Goal: Communication & Community: Answer question/provide support

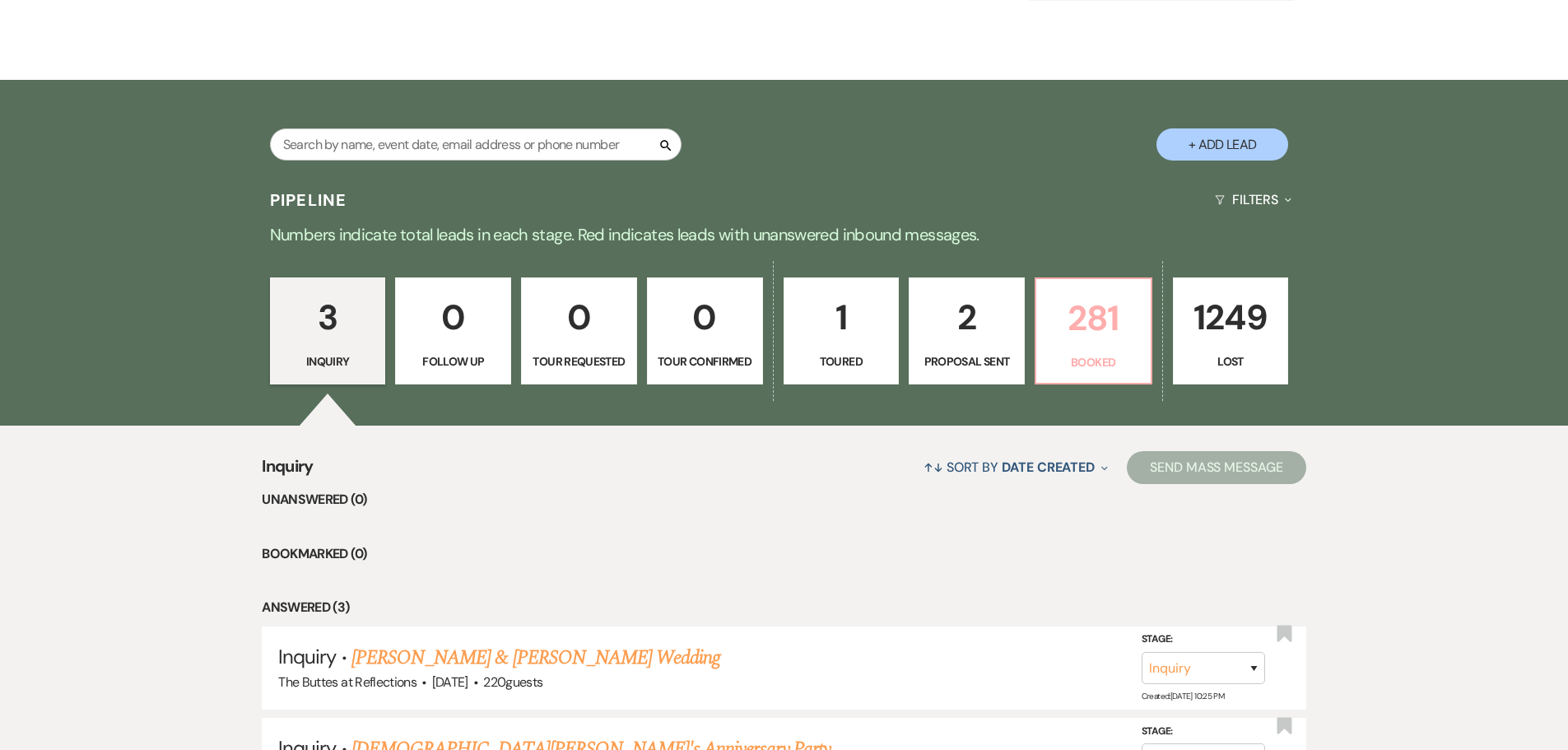
click at [1055, 322] on p "281" at bounding box center [1094, 318] width 95 height 55
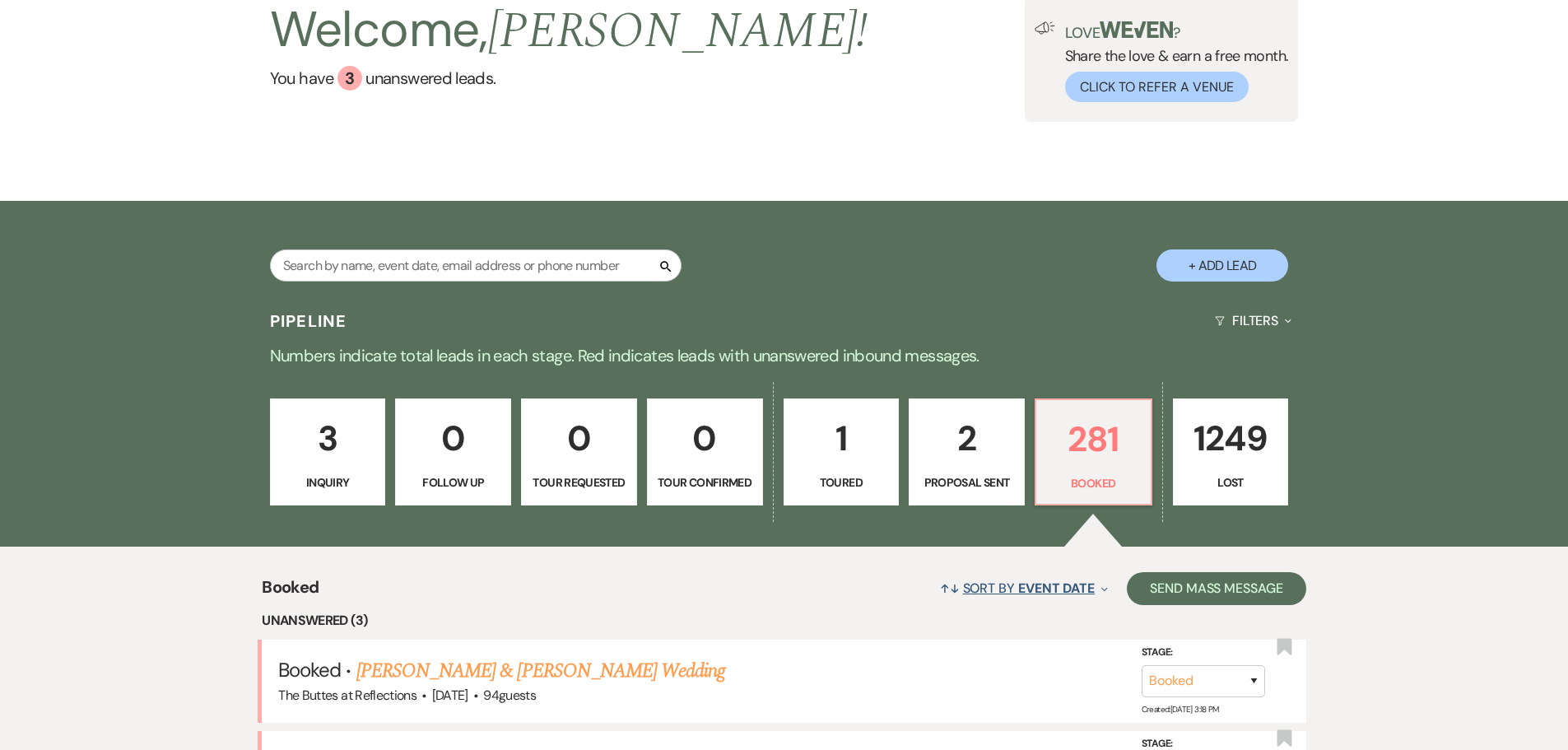
scroll to position [247, 0]
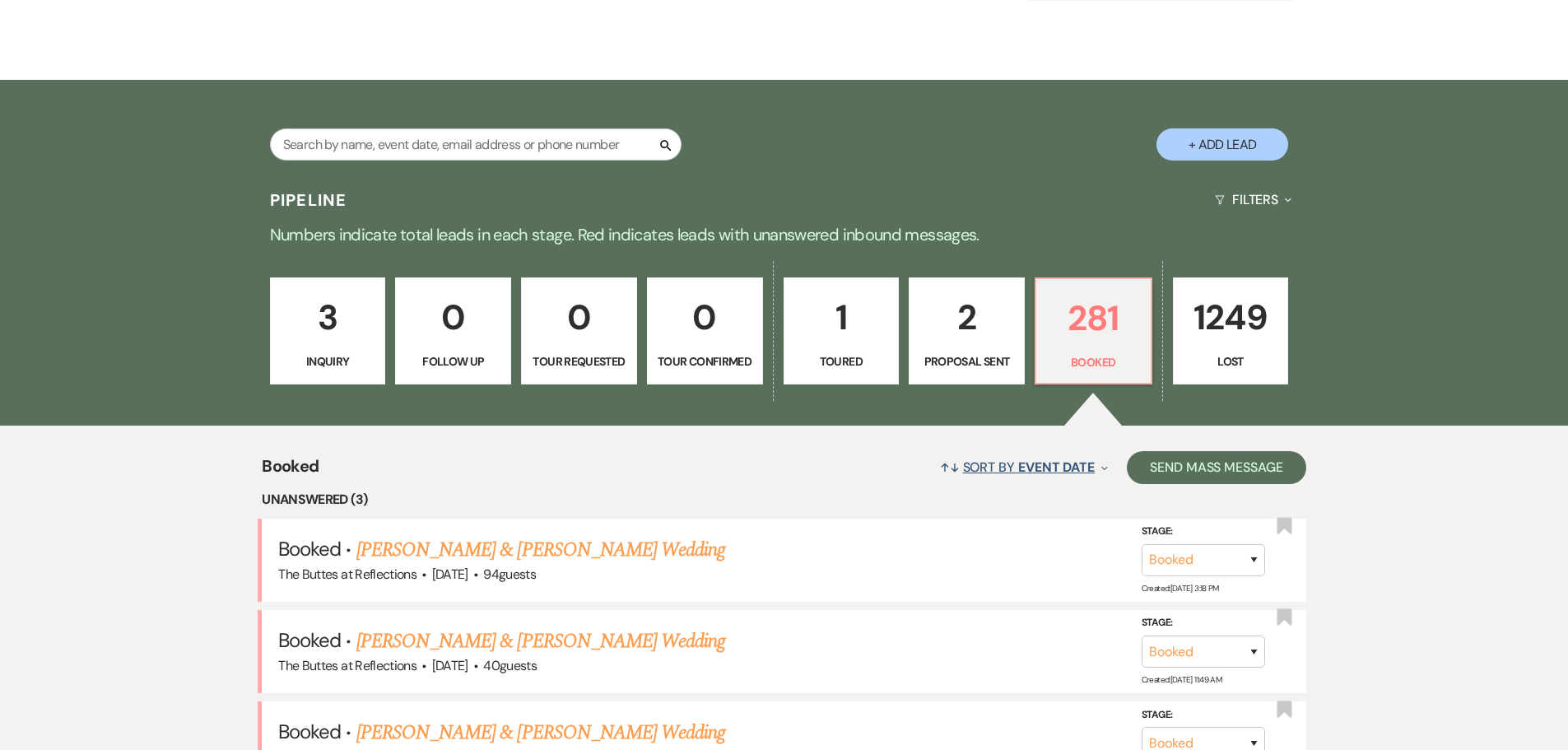
click at [1052, 459] on button "↑↓ Sort By Event Date Expand" at bounding box center [1023, 466] width 181 height 44
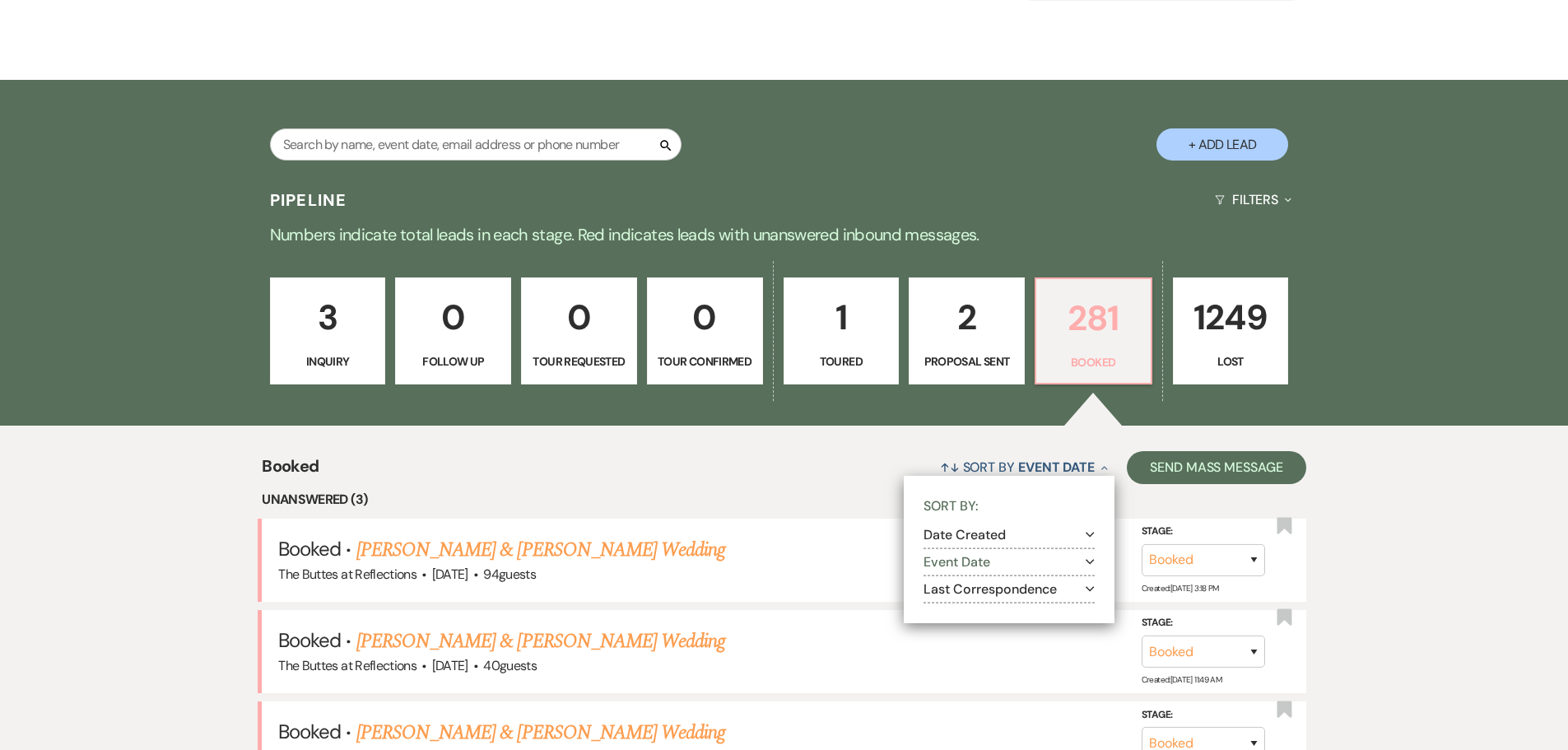
click at [1089, 353] on p "Booked" at bounding box center [1094, 362] width 95 height 18
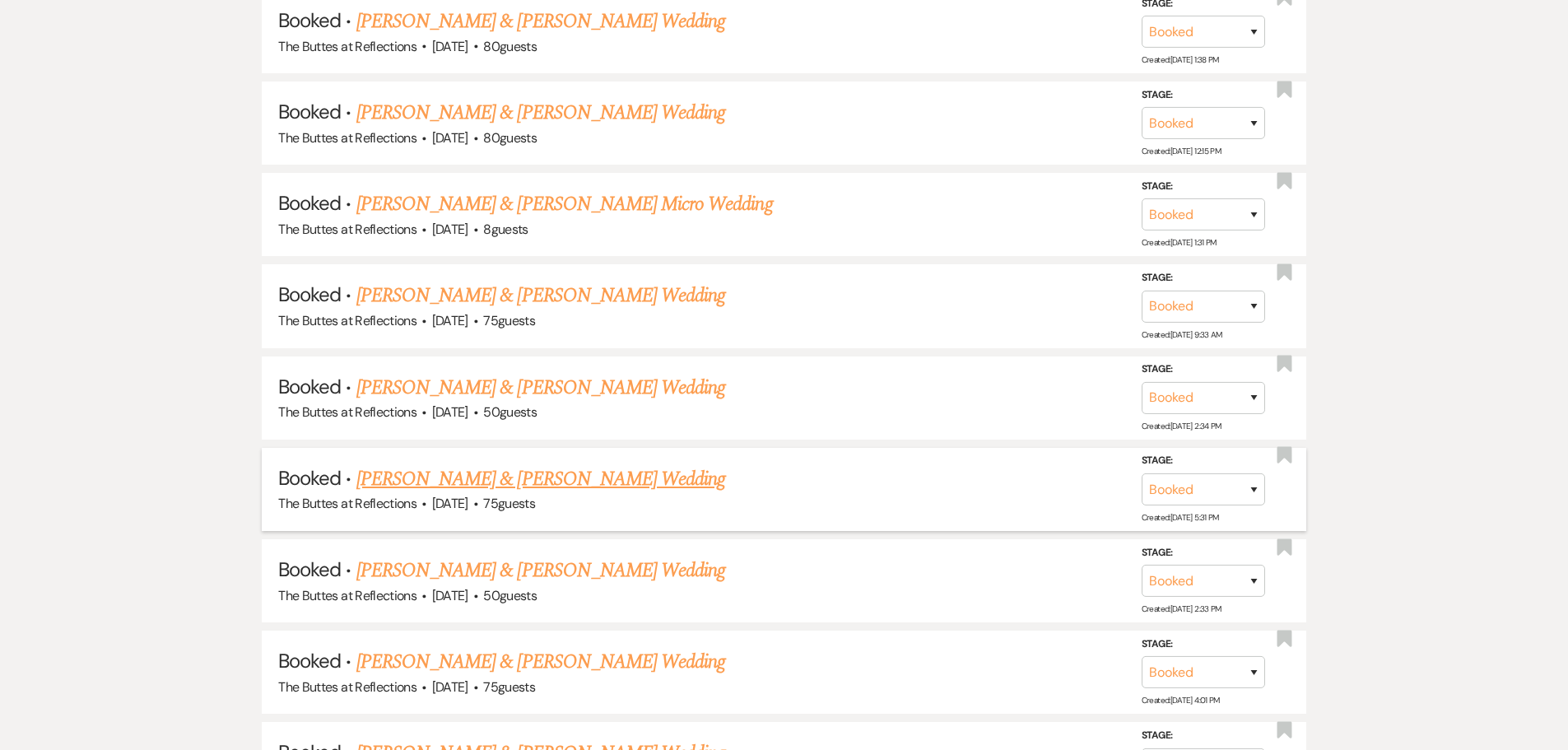
scroll to position [1893, 0]
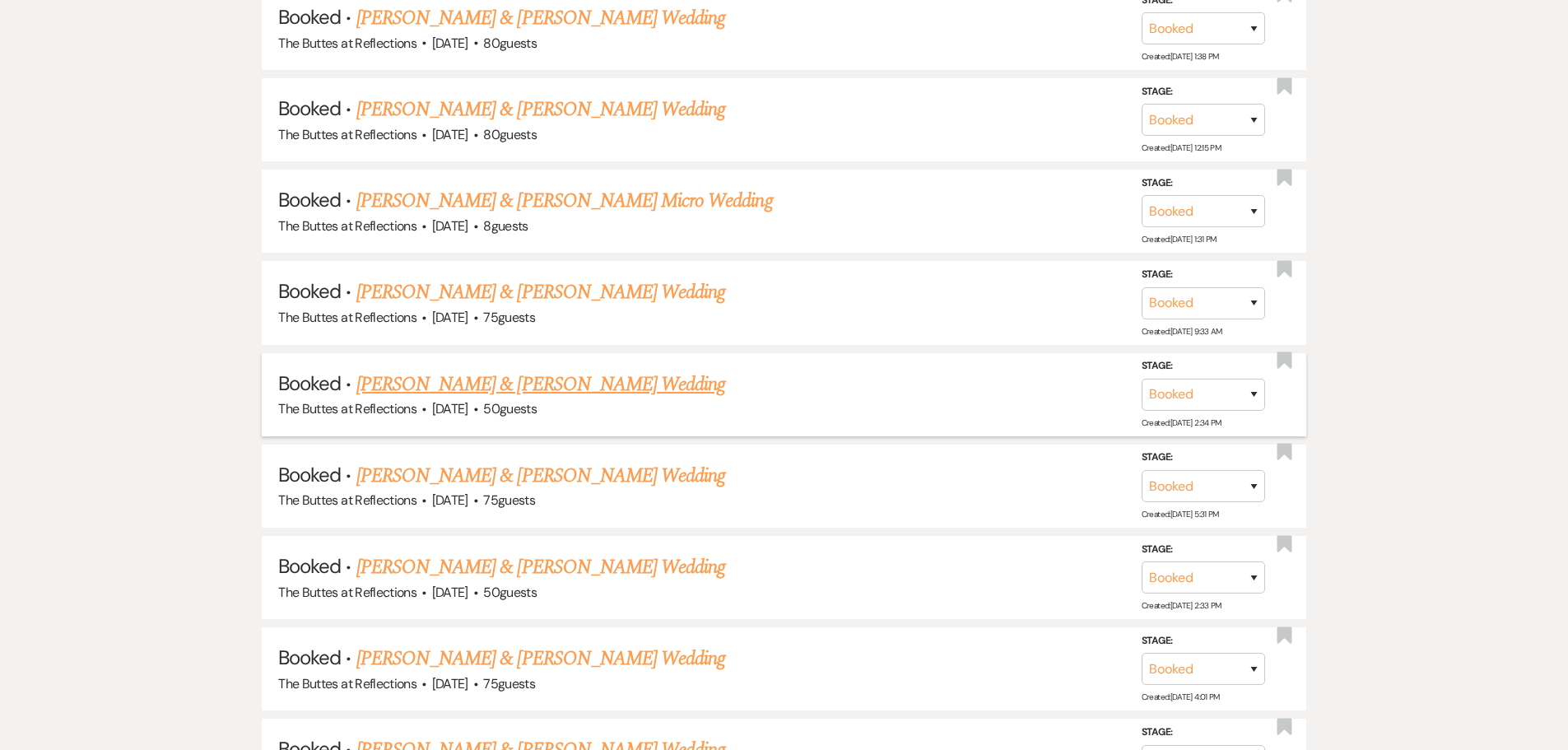
click at [446, 381] on link "[PERSON_NAME] & [PERSON_NAME] Wedding" at bounding box center [540, 384] width 369 height 29
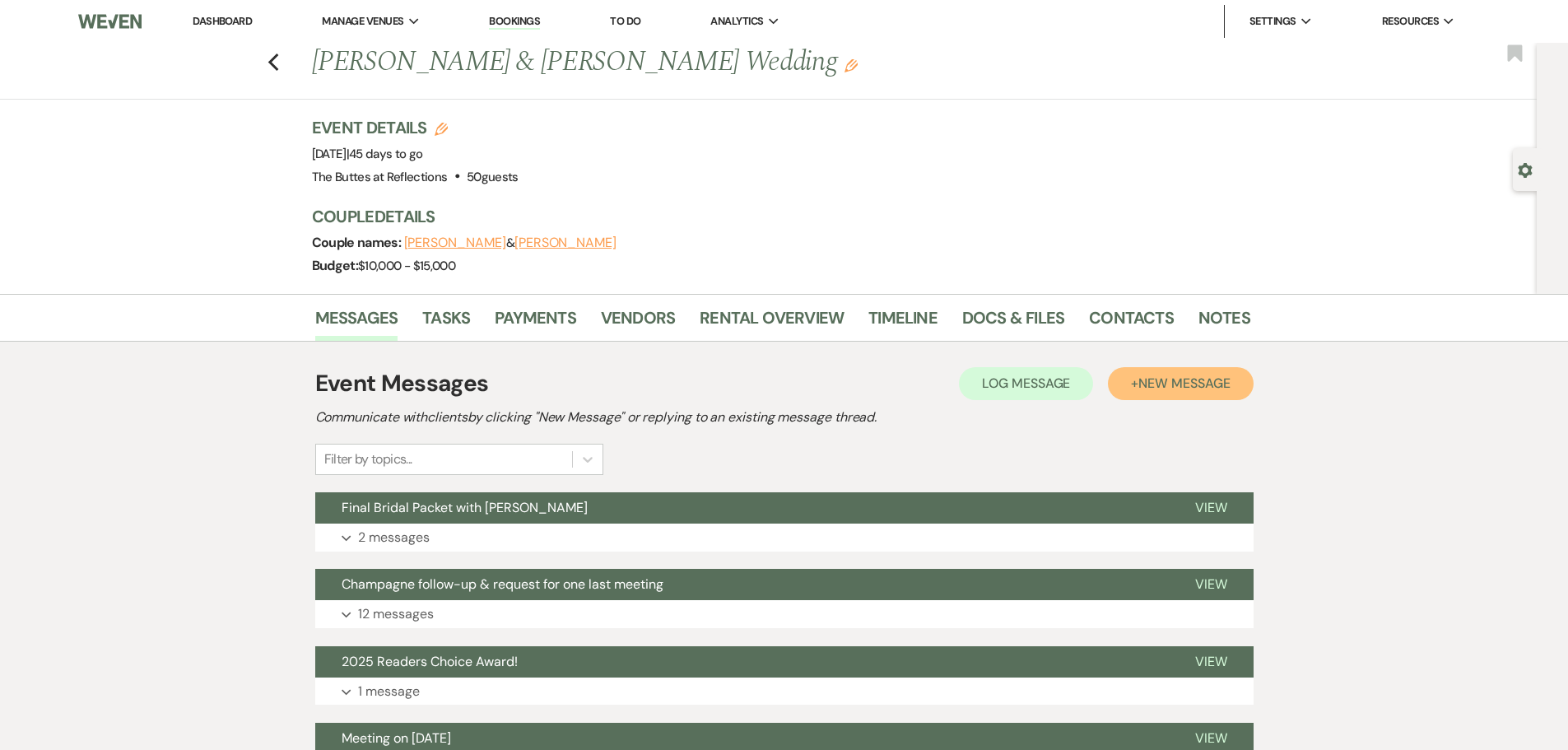
click at [1146, 381] on span "New Message" at bounding box center [1184, 383] width 91 height 17
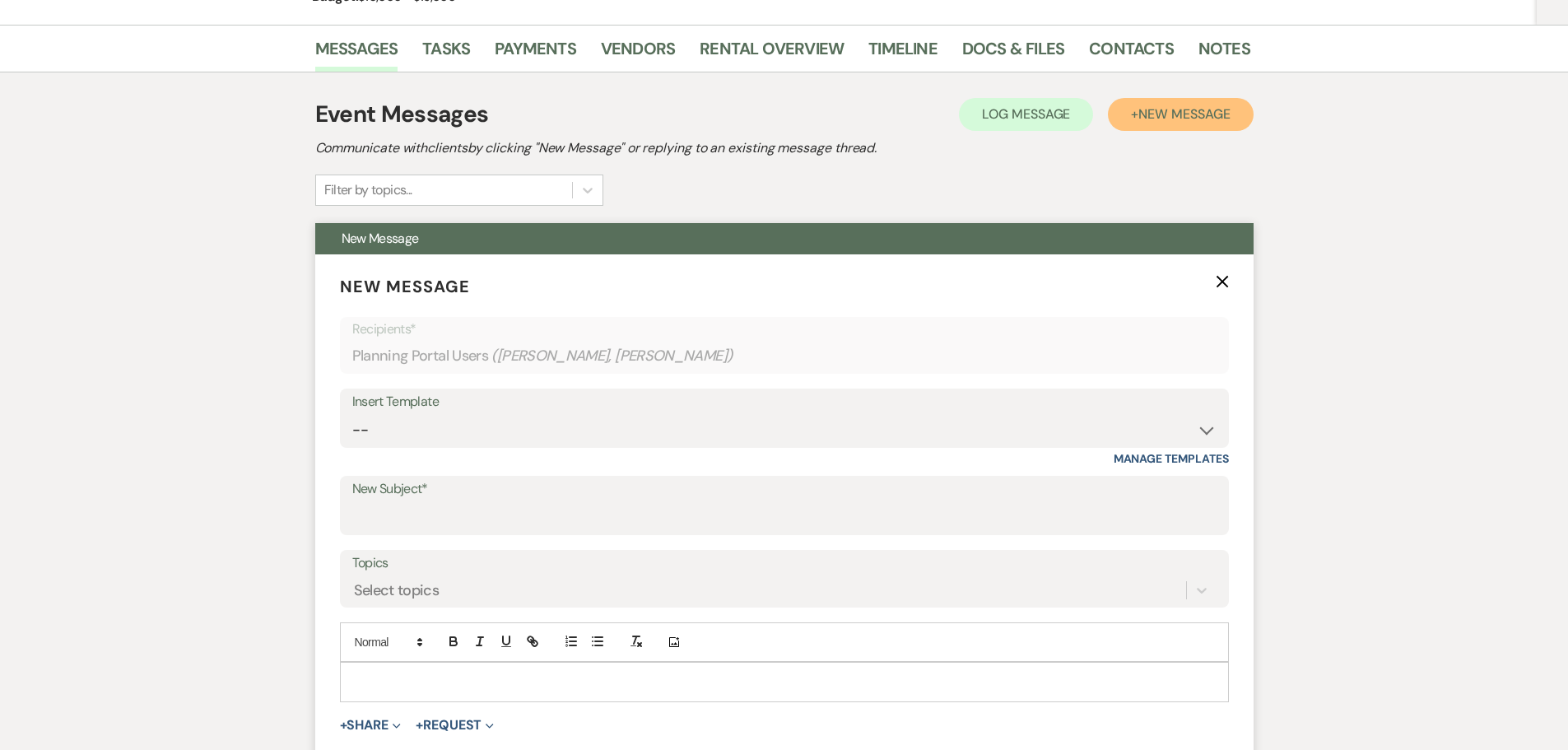
scroll to position [329, 0]
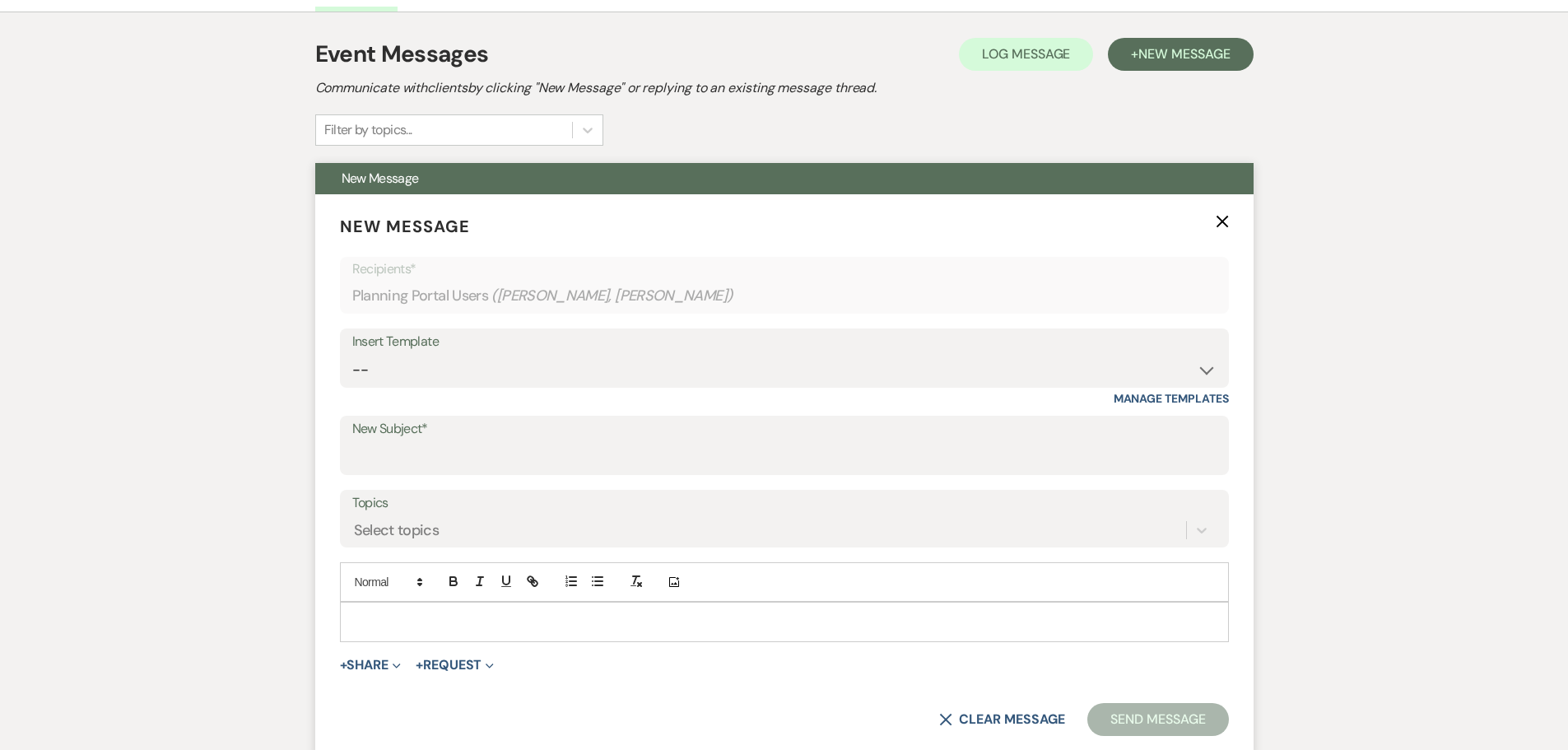
click at [366, 611] on div at bounding box center [784, 621] width 888 height 38
click at [400, 444] on input "New Subject*" at bounding box center [784, 456] width 864 height 32
type input "r"
click at [616, 453] on input "REVISED ROOM LAYOUT ON [DATE]" at bounding box center [784, 456] width 864 height 32
type input "REVISED ROOM LAYOUT ON [DATE]"
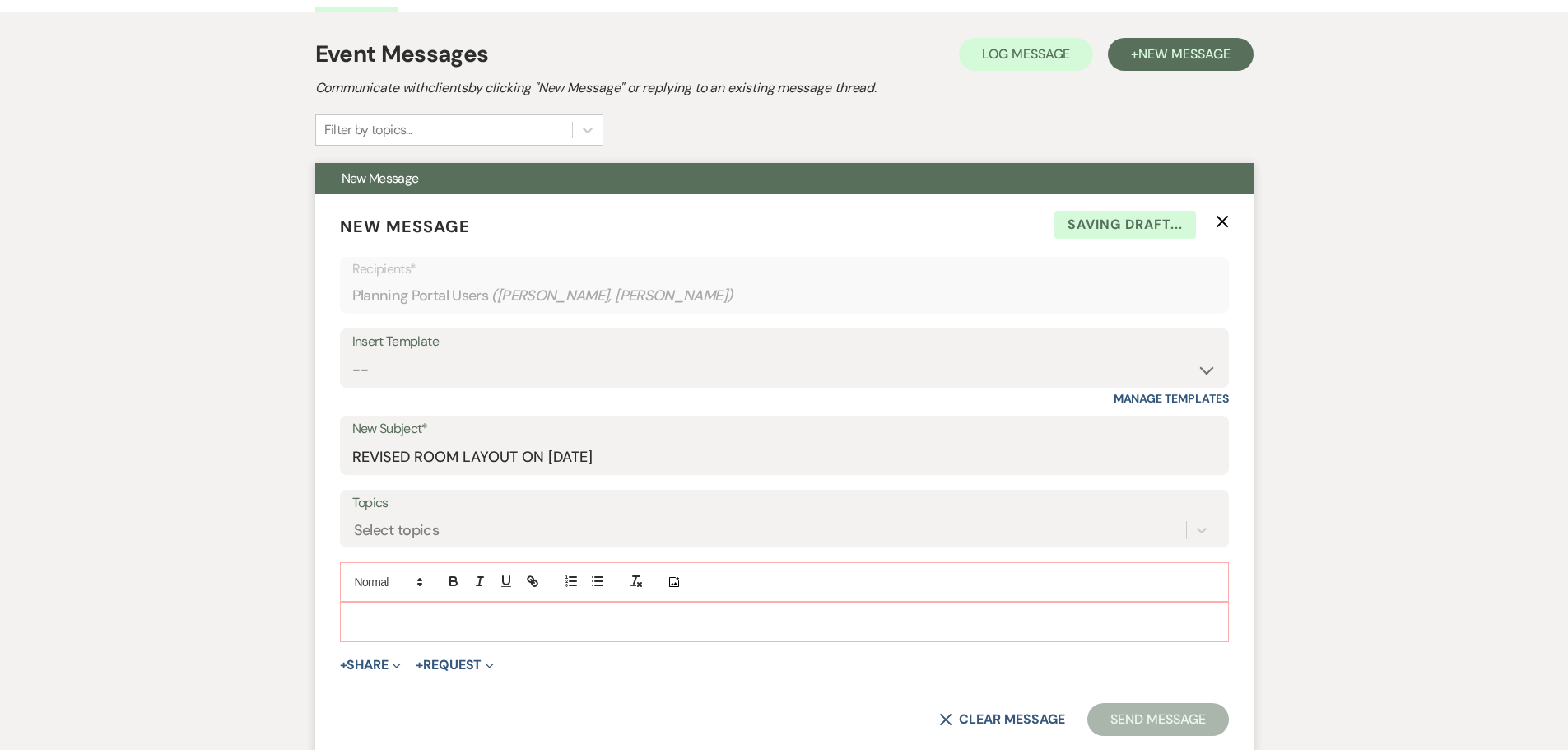
click at [357, 606] on div at bounding box center [784, 621] width 888 height 38
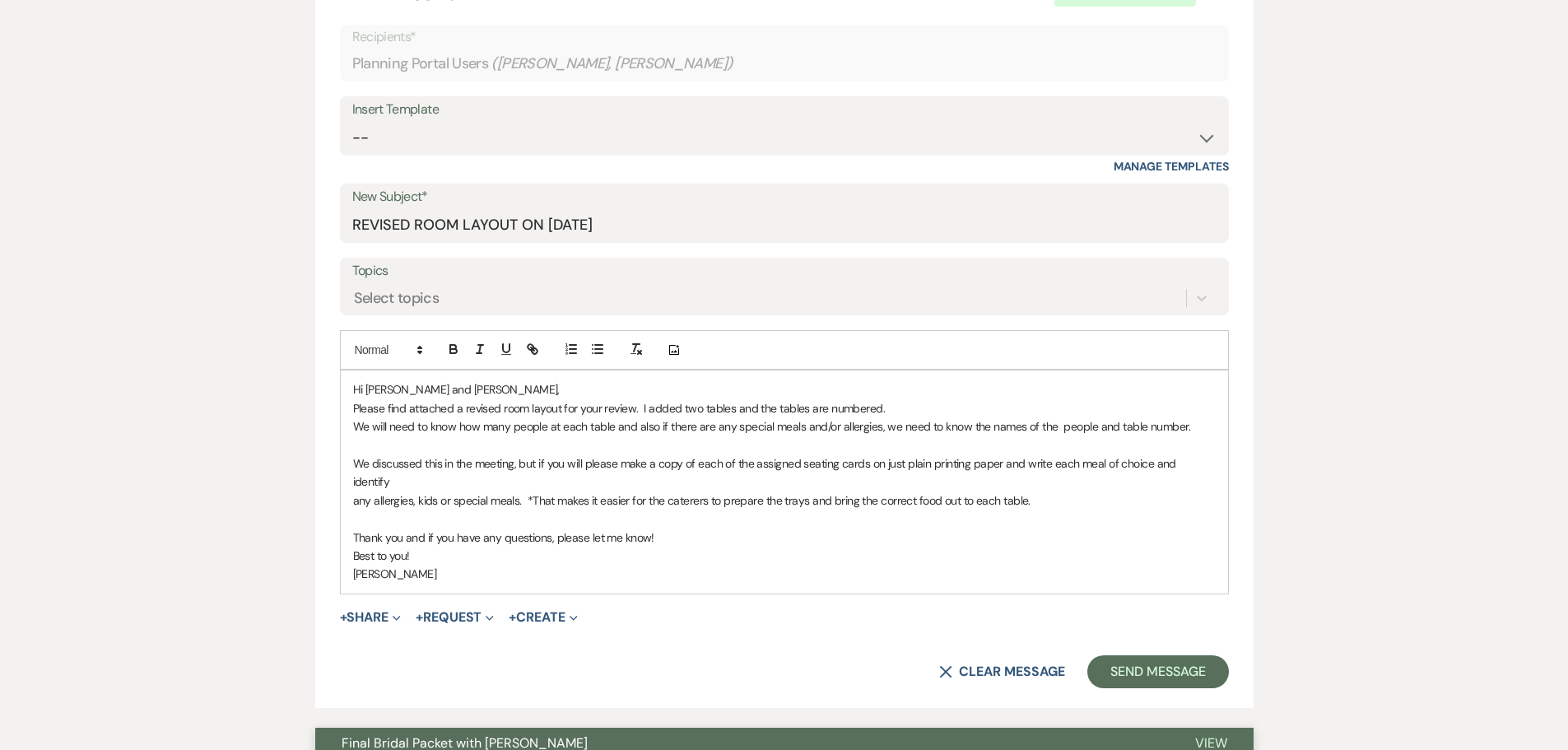
scroll to position [704, 0]
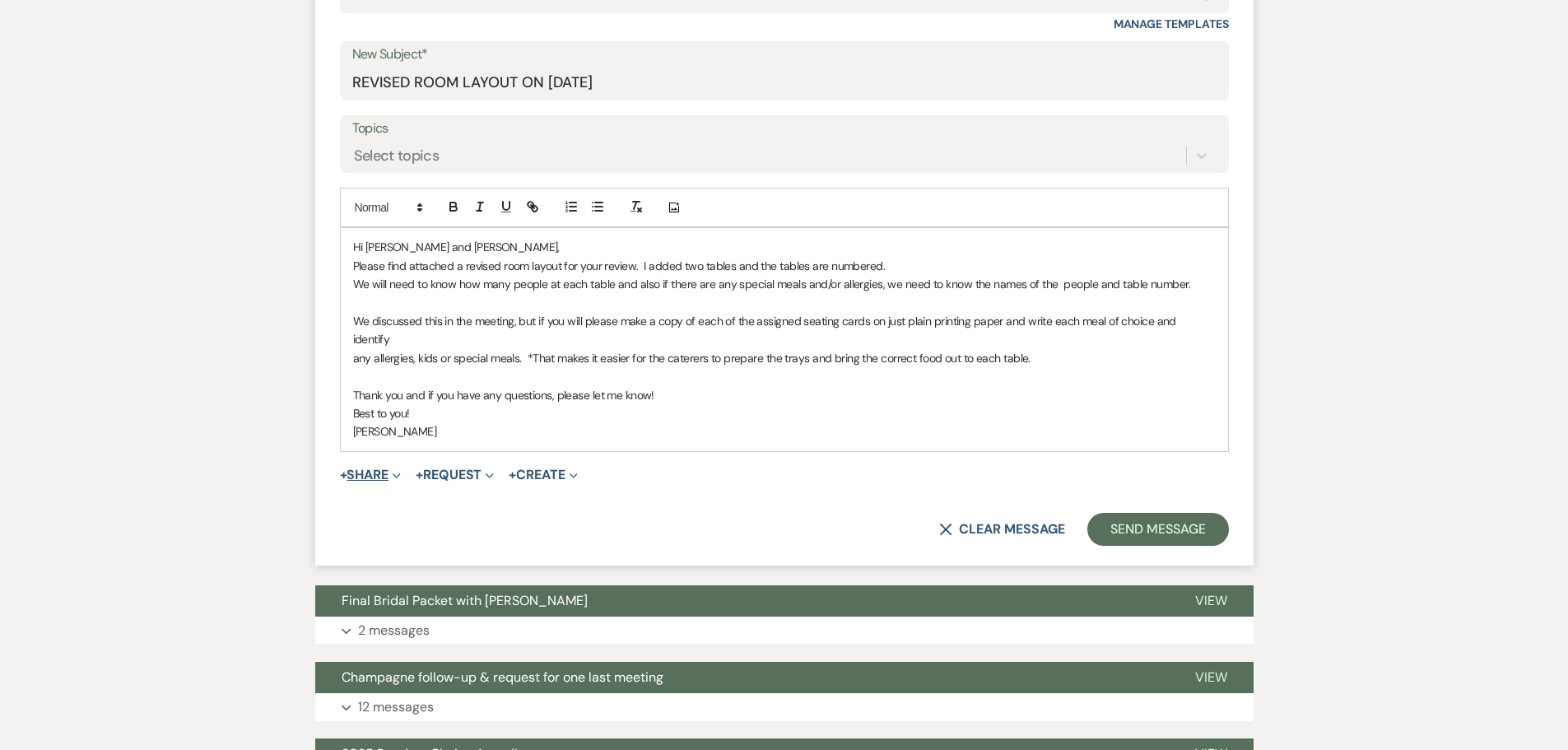
click at [373, 468] on button "+ Share Expand" at bounding box center [371, 474] width 62 height 13
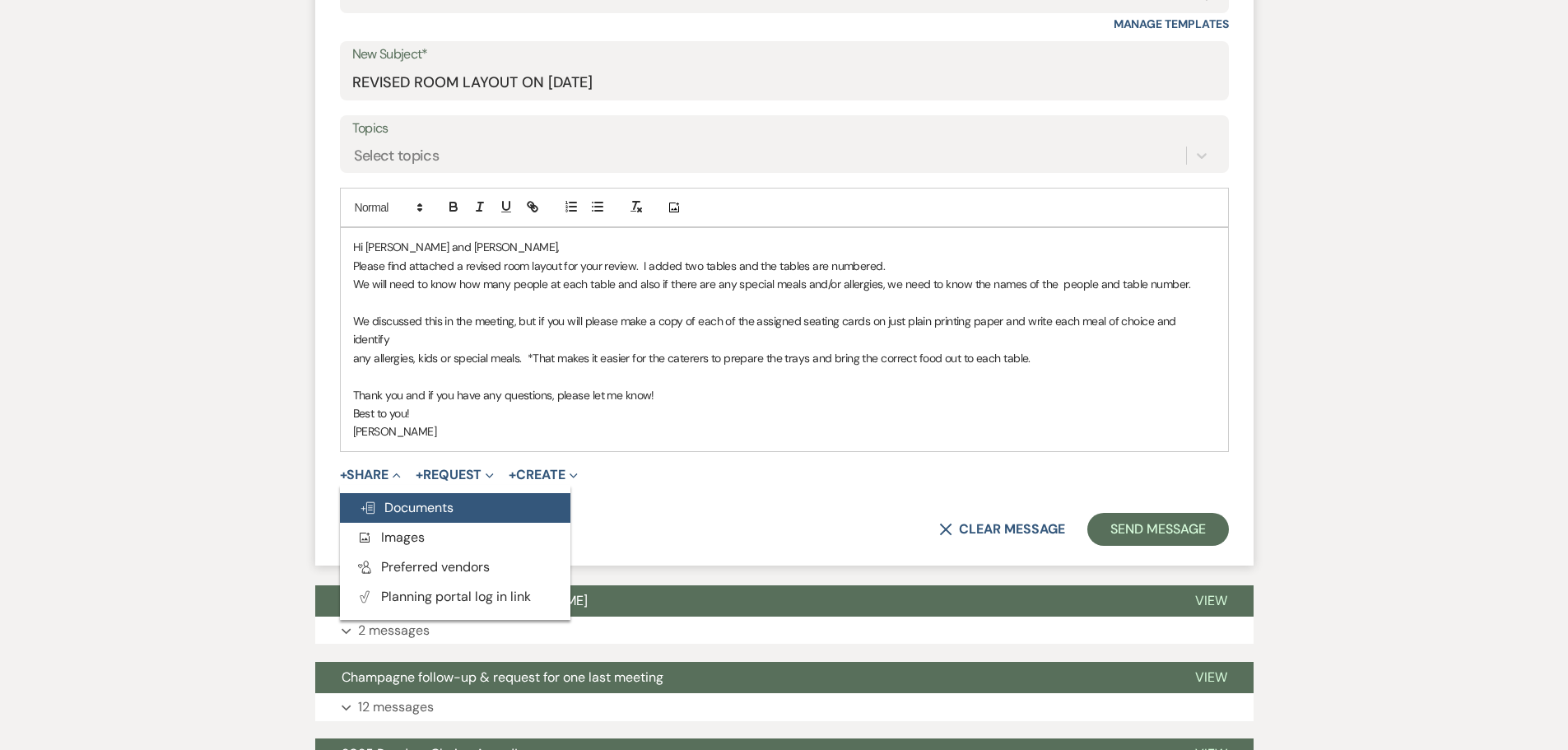
click at [387, 499] on span "Doc Upload Documents" at bounding box center [406, 508] width 94 height 17
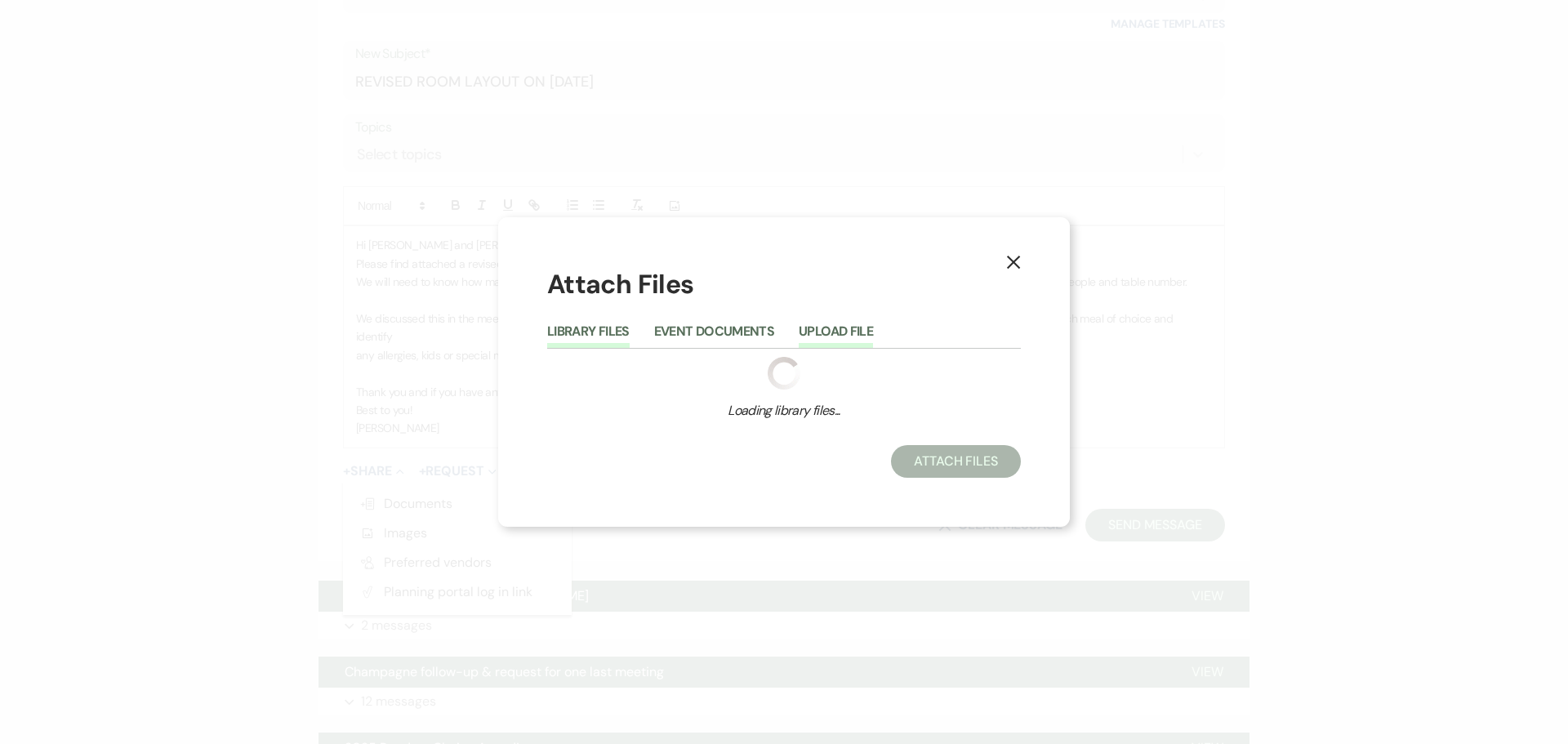
click at [836, 328] on button "Upload File" at bounding box center [836, 336] width 74 height 23
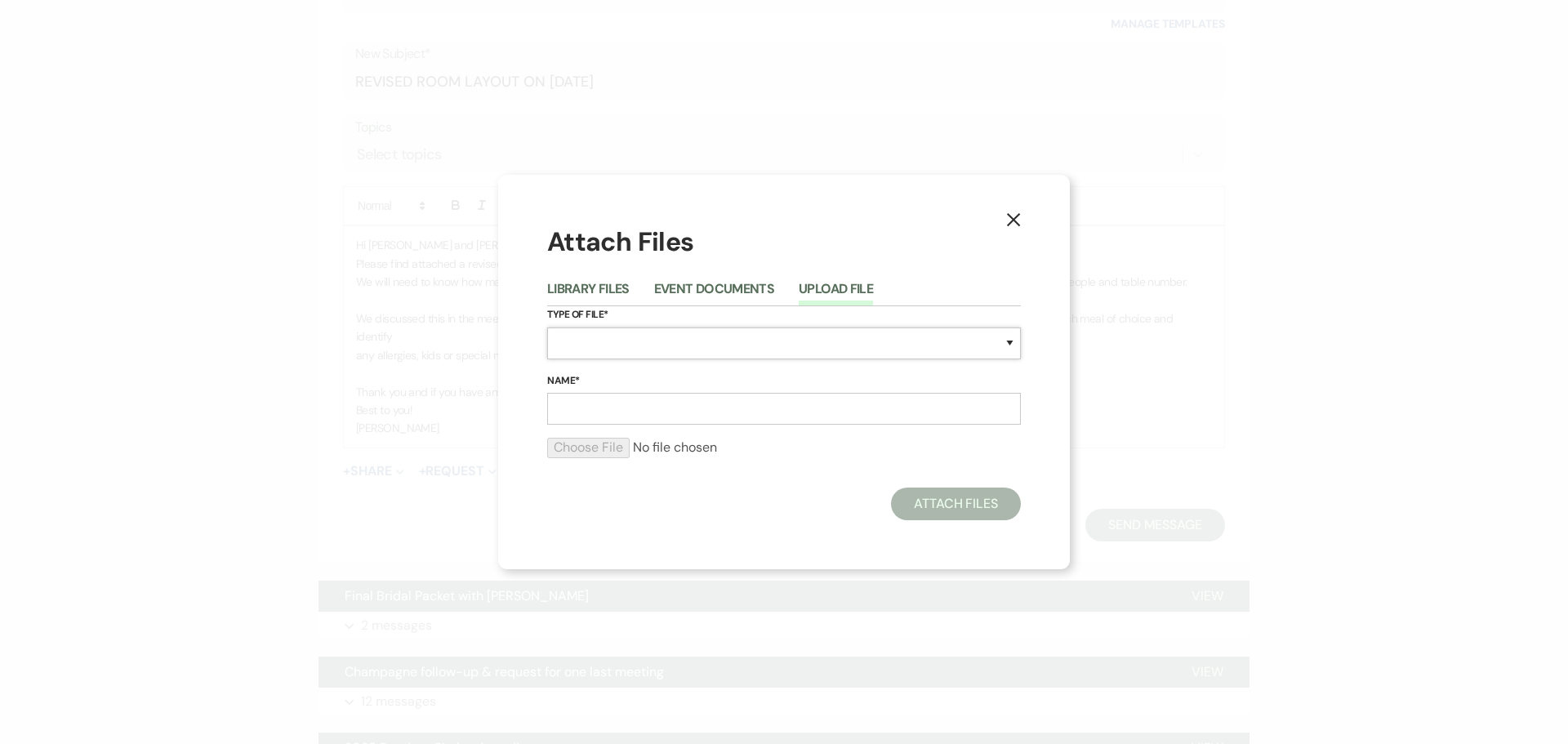
click at [571, 344] on select "Special Event Insurance Vendor Certificate of Insurance Contracts / Rental Agre…" at bounding box center [784, 343] width 474 height 32
select select "24"
click at [547, 327] on select "Special Event Insurance Vendor Certificate of Insurance Contracts / Rental Agre…" at bounding box center [784, 343] width 474 height 32
click at [564, 403] on input "Name*" at bounding box center [784, 408] width 474 height 32
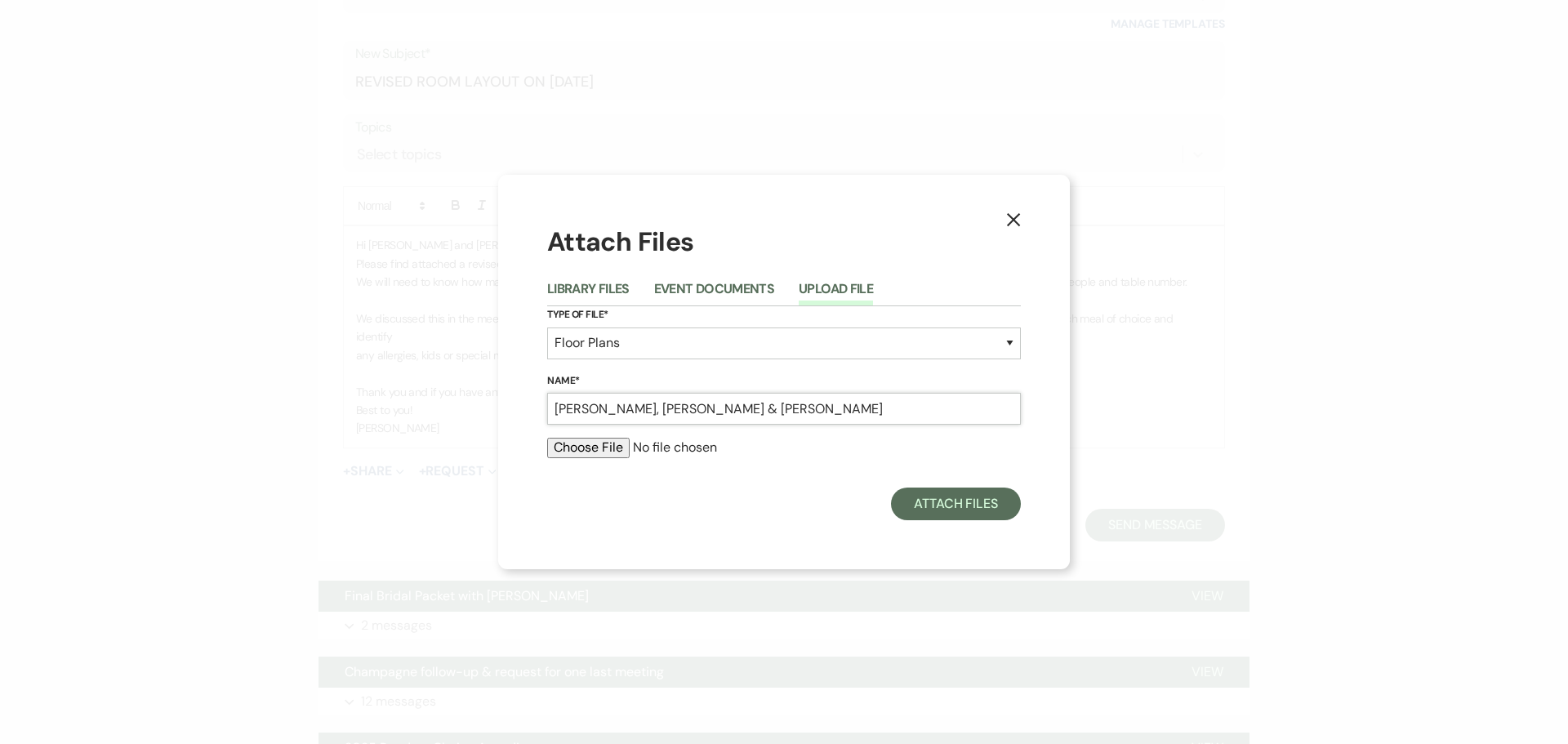
type input "[PERSON_NAME], [PERSON_NAME] & [PERSON_NAME]"
click at [574, 450] on input "file" at bounding box center [784, 447] width 474 height 20
type input "C:\fakepath\[PERSON_NAME] & [PERSON_NAME] [DATE] Room Layout REVISED.doc"
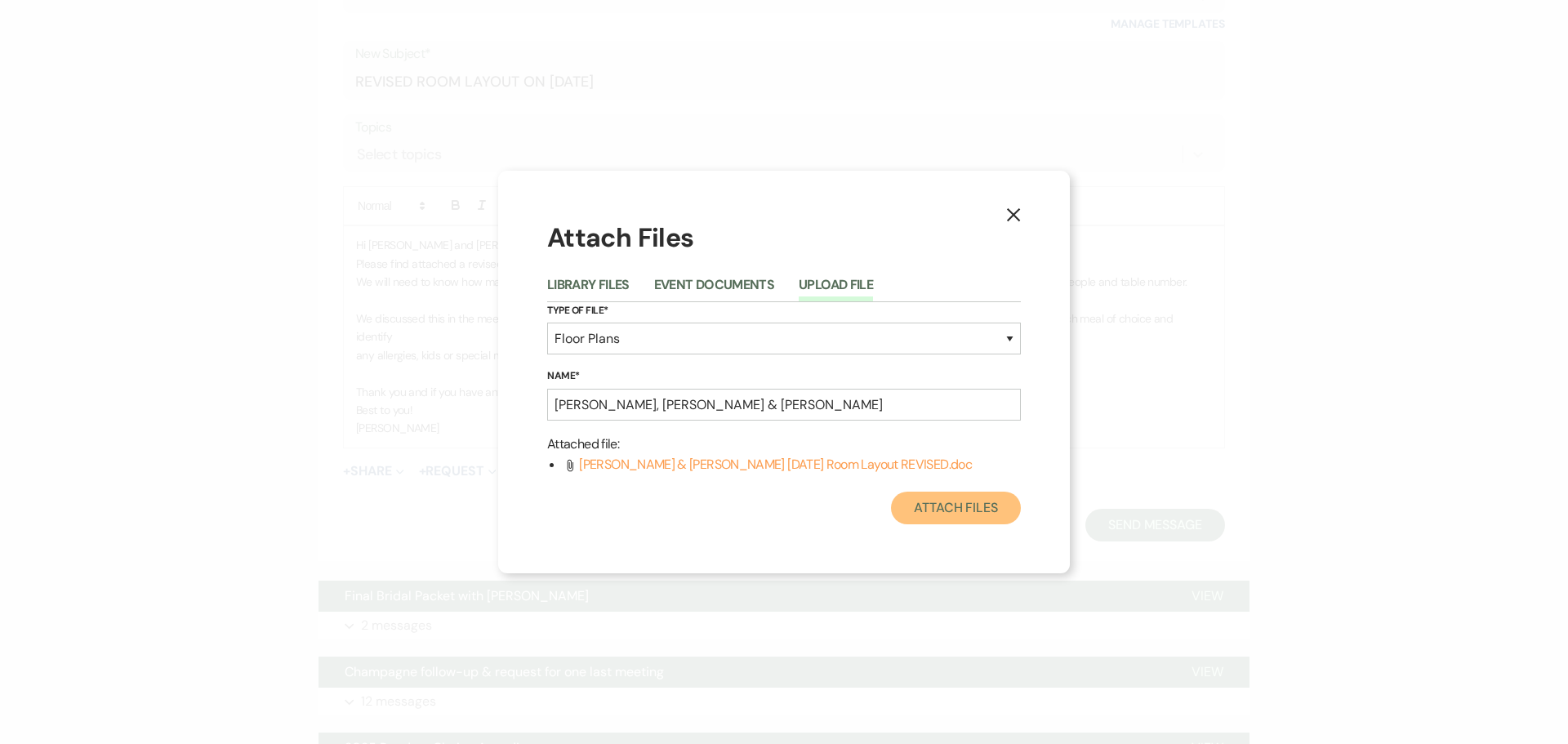
click at [941, 505] on button "Attach Files" at bounding box center [956, 508] width 130 height 32
click at [932, 514] on button "Attach Files" at bounding box center [956, 508] width 130 height 32
click at [936, 505] on button "Attach Files" at bounding box center [956, 508] width 130 height 32
click at [571, 467] on use at bounding box center [570, 465] width 6 height 12
click at [571, 468] on use at bounding box center [570, 465] width 6 height 12
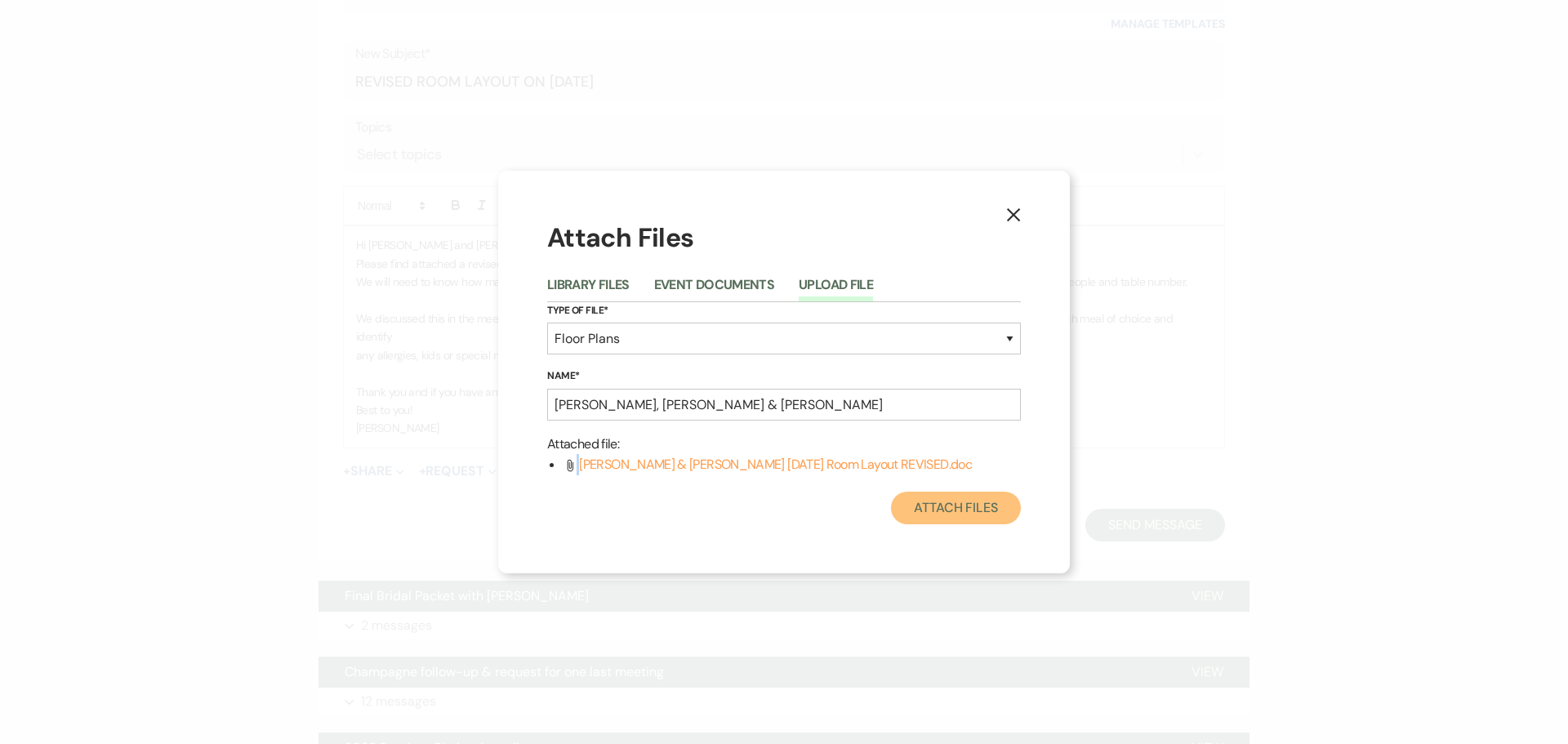
click at [951, 493] on button "Attach Files" at bounding box center [956, 508] width 130 height 32
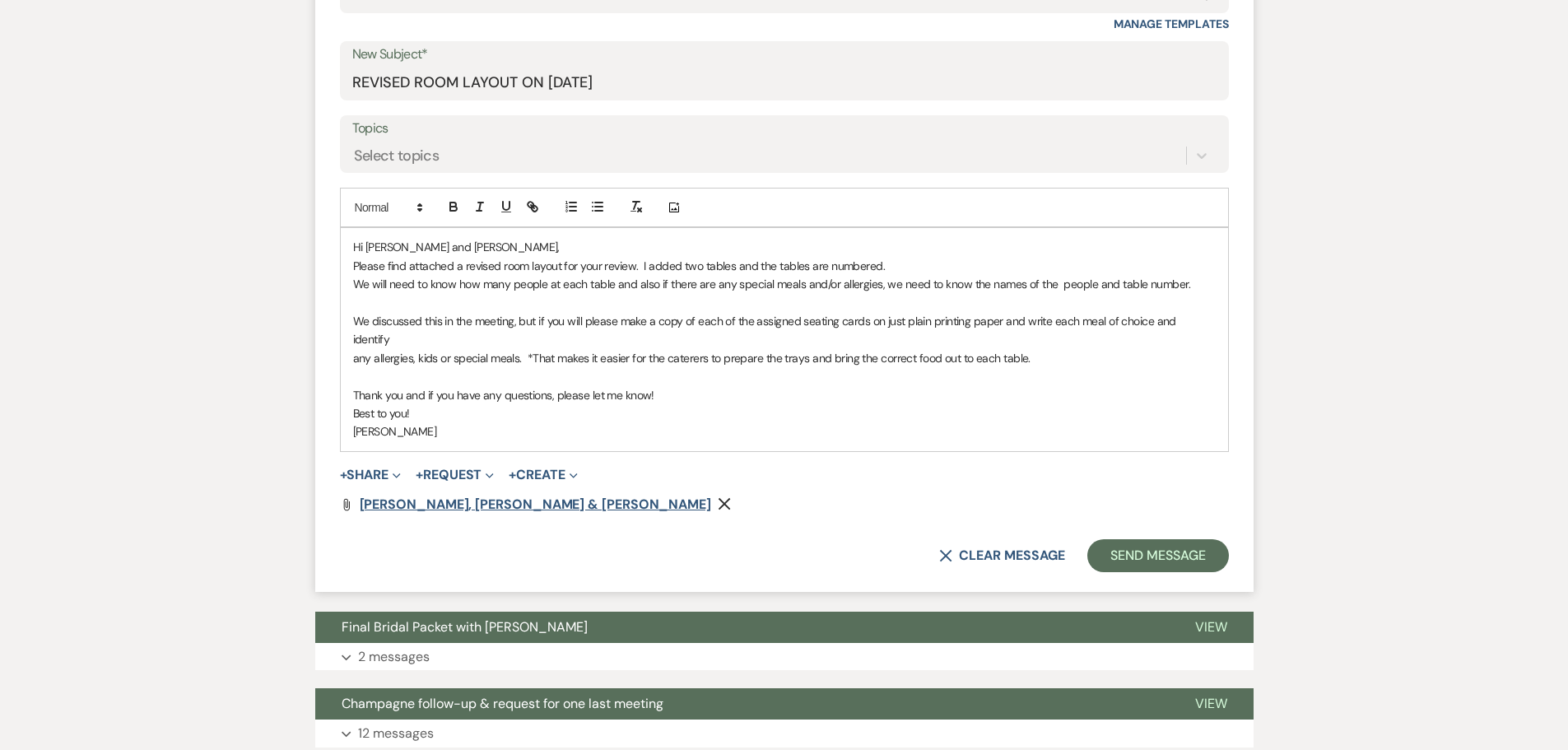
click at [481, 496] on span "[PERSON_NAME], [PERSON_NAME] & [PERSON_NAME]" at bounding box center [535, 504] width 351 height 17
click at [1138, 539] on button "Send Message" at bounding box center [1157, 555] width 141 height 33
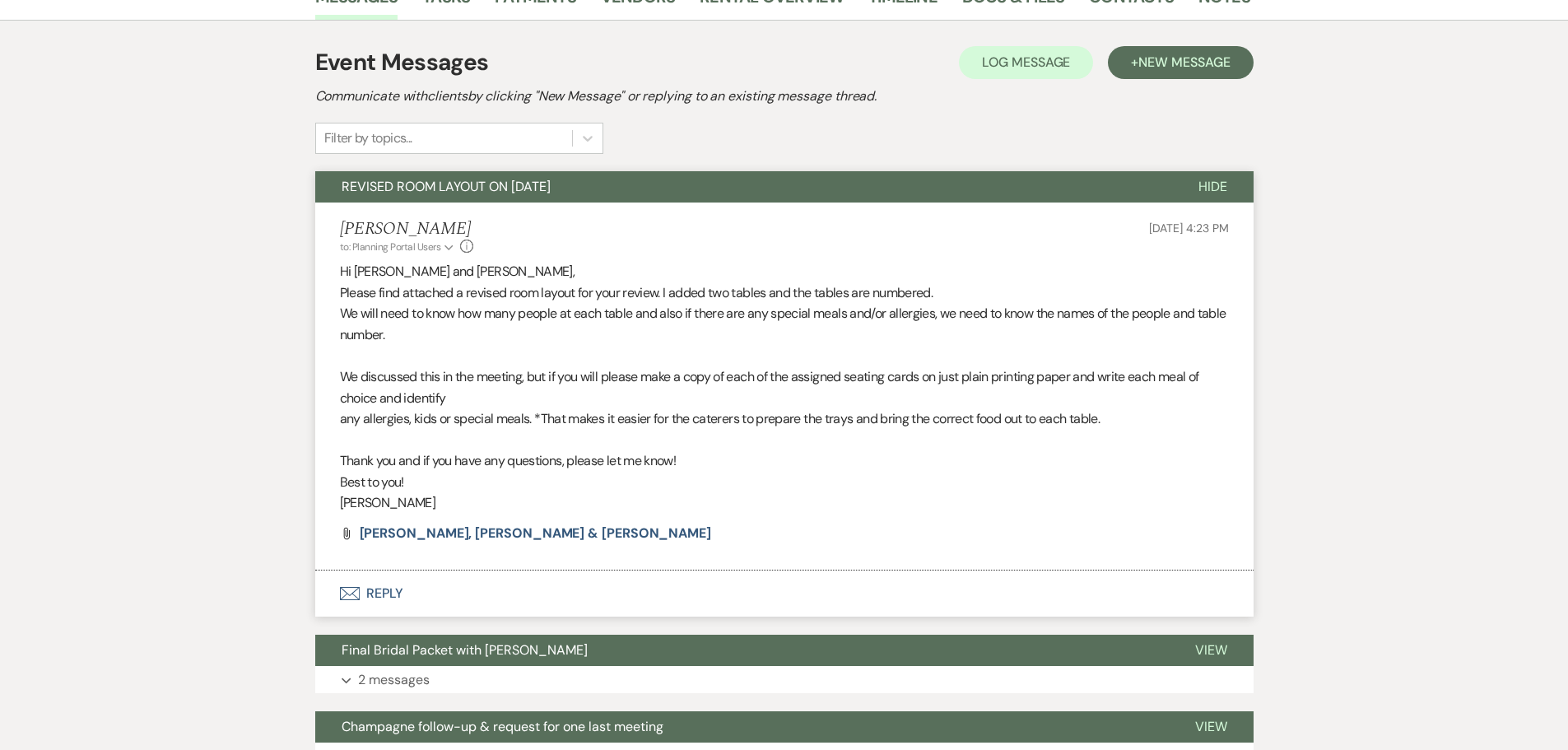
scroll to position [0, 0]
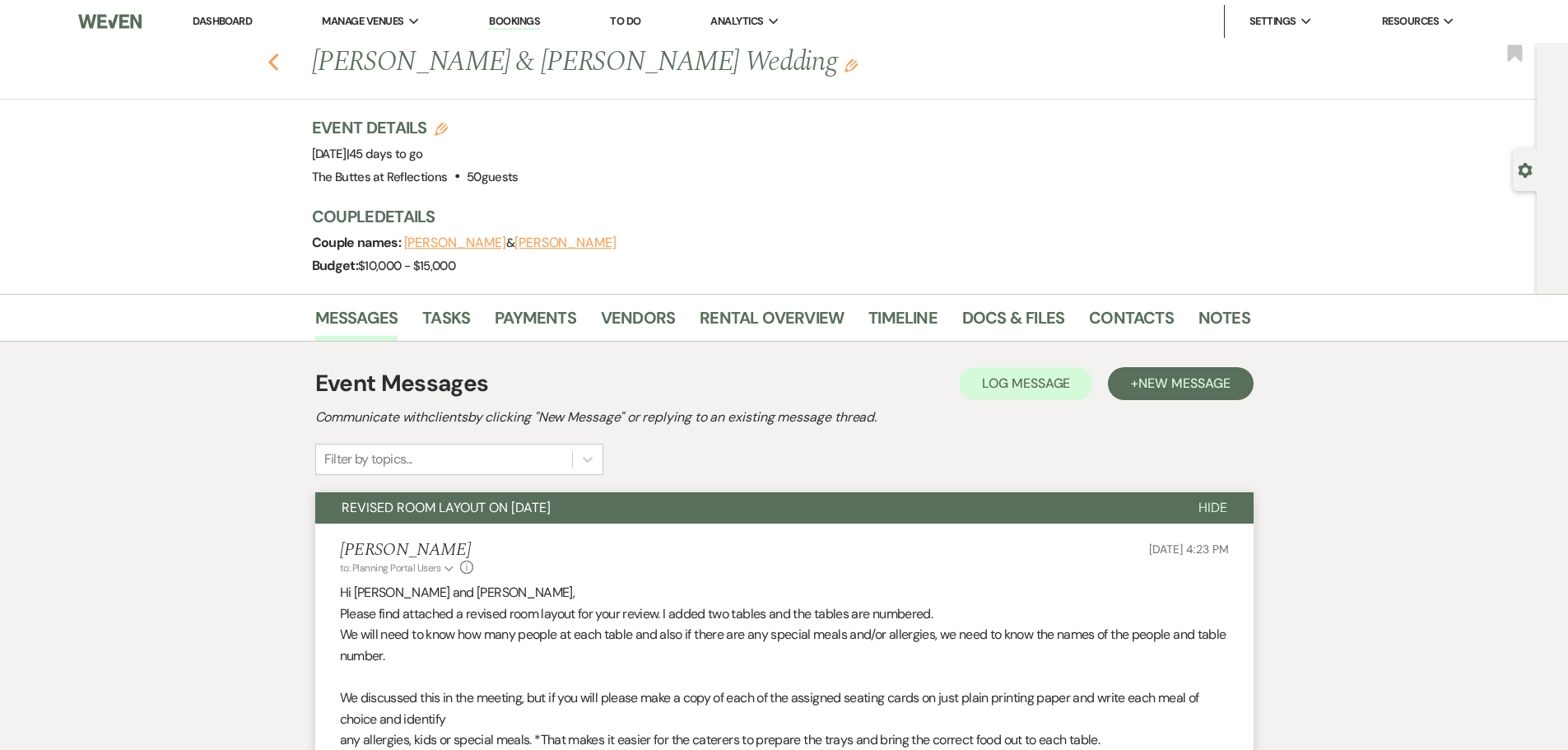
click at [280, 63] on icon "Previous" at bounding box center [273, 62] width 12 height 20
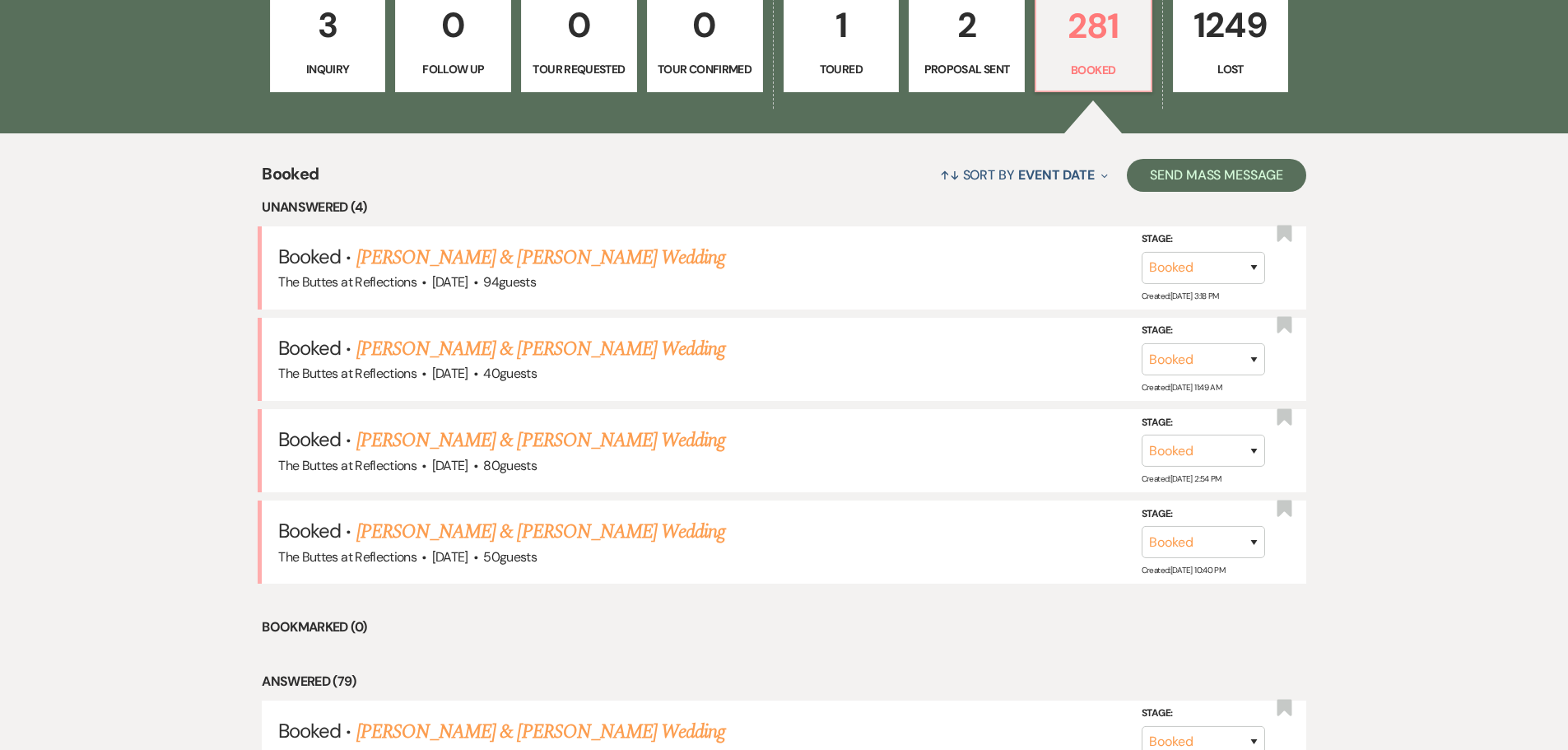
scroll to position [412, 0]
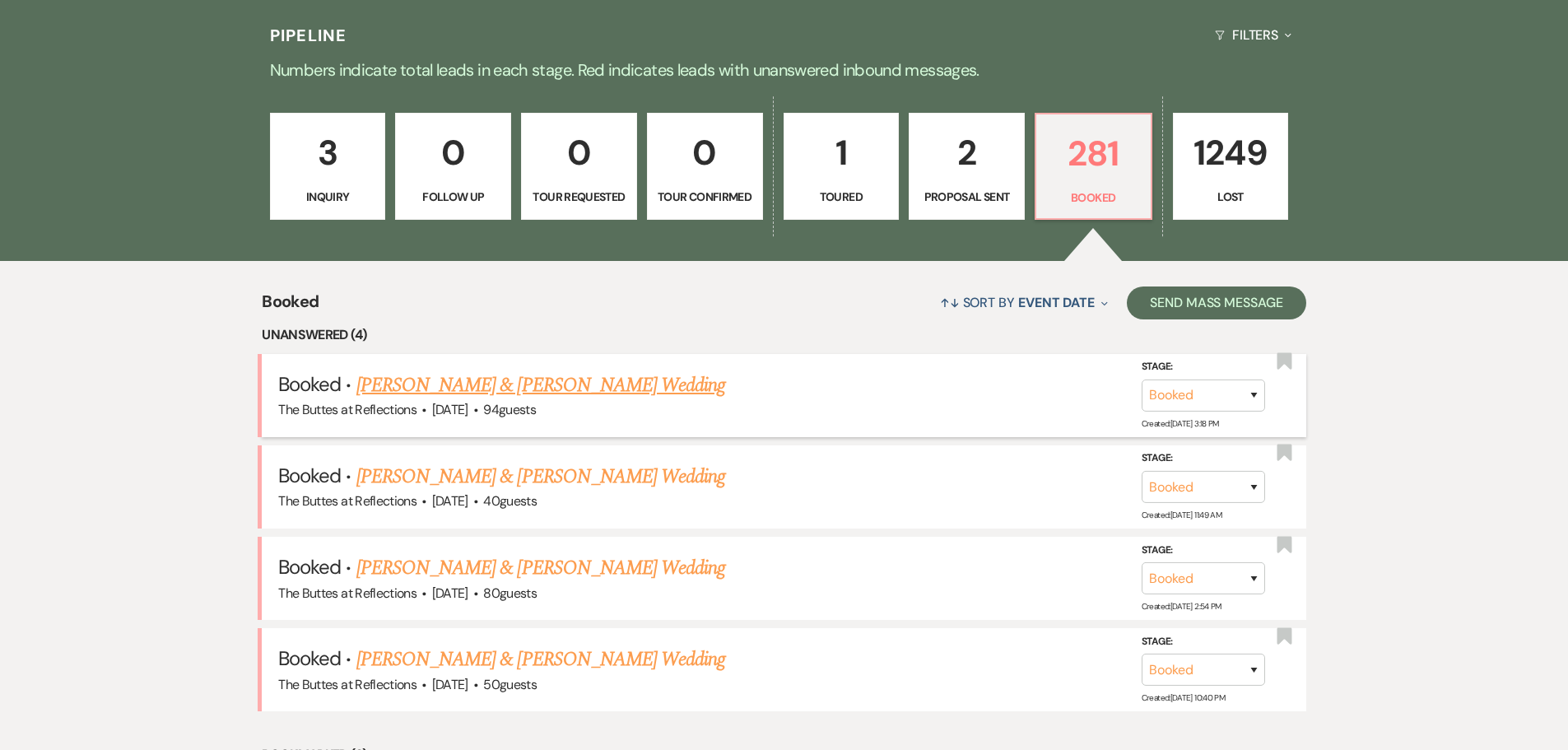
click at [490, 380] on link "[PERSON_NAME] & [PERSON_NAME] Wedding" at bounding box center [540, 385] width 369 height 29
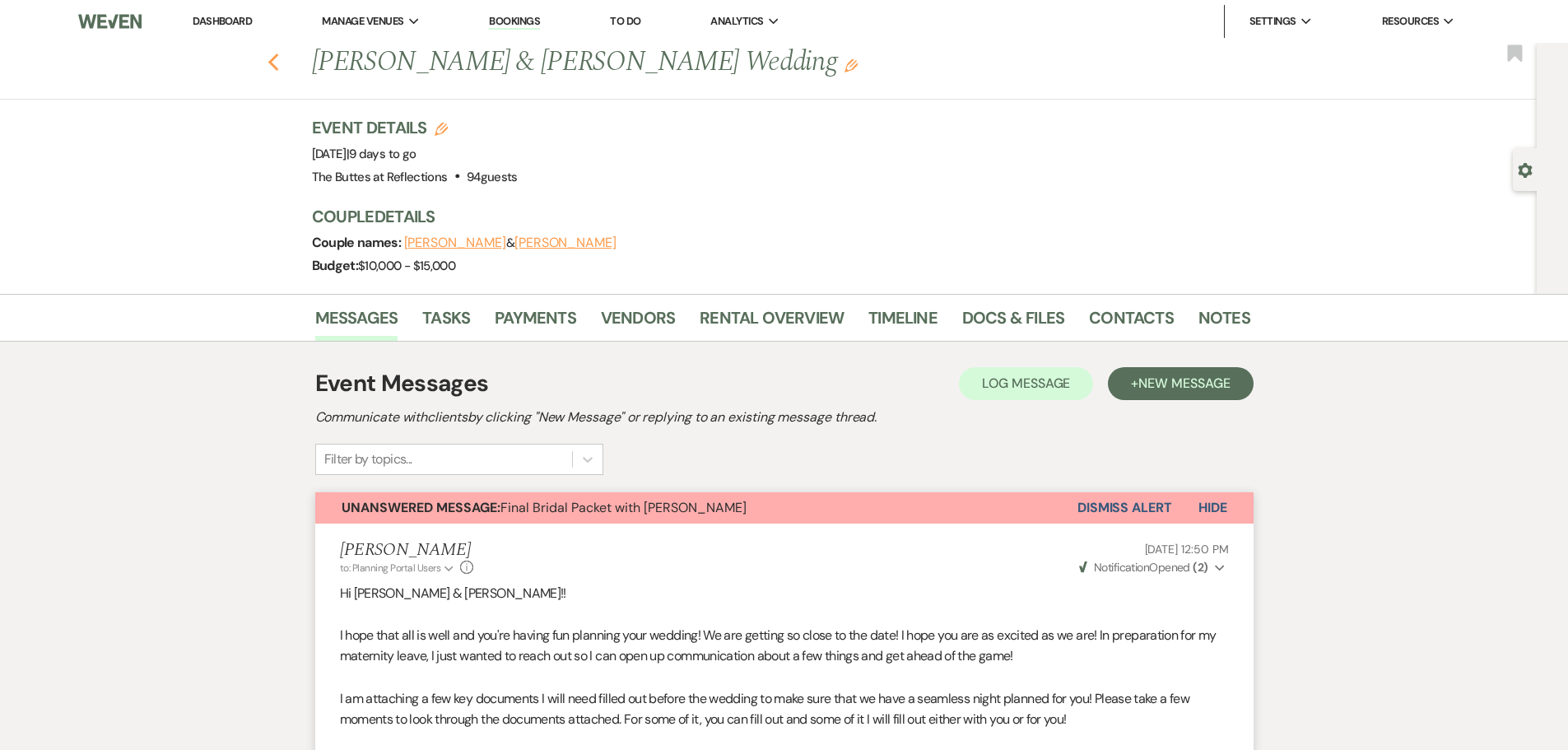
click at [278, 58] on icon "Previous" at bounding box center [273, 62] width 12 height 20
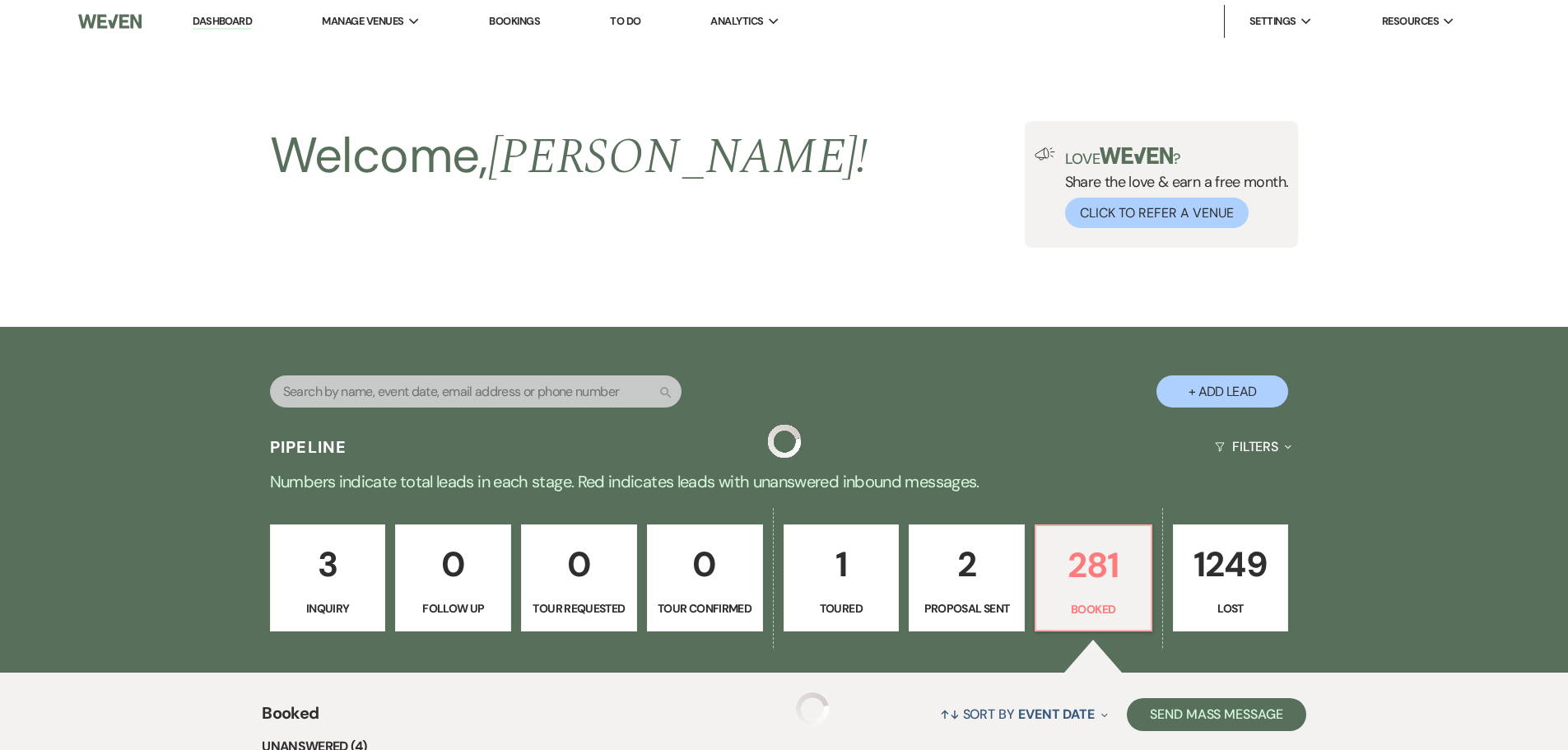
scroll to position [412, 0]
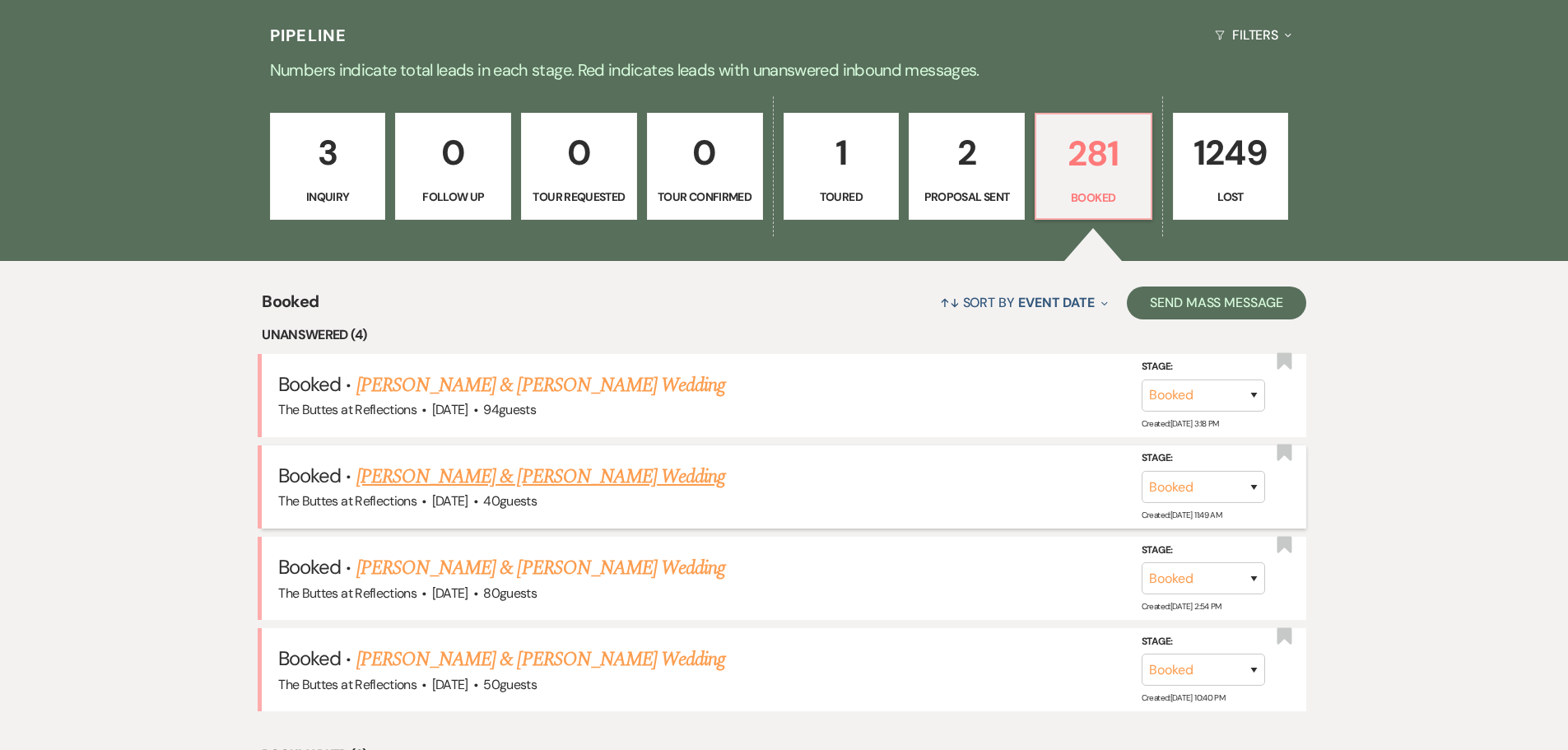
click at [478, 482] on link "[PERSON_NAME] & [PERSON_NAME] Wedding" at bounding box center [540, 476] width 369 height 29
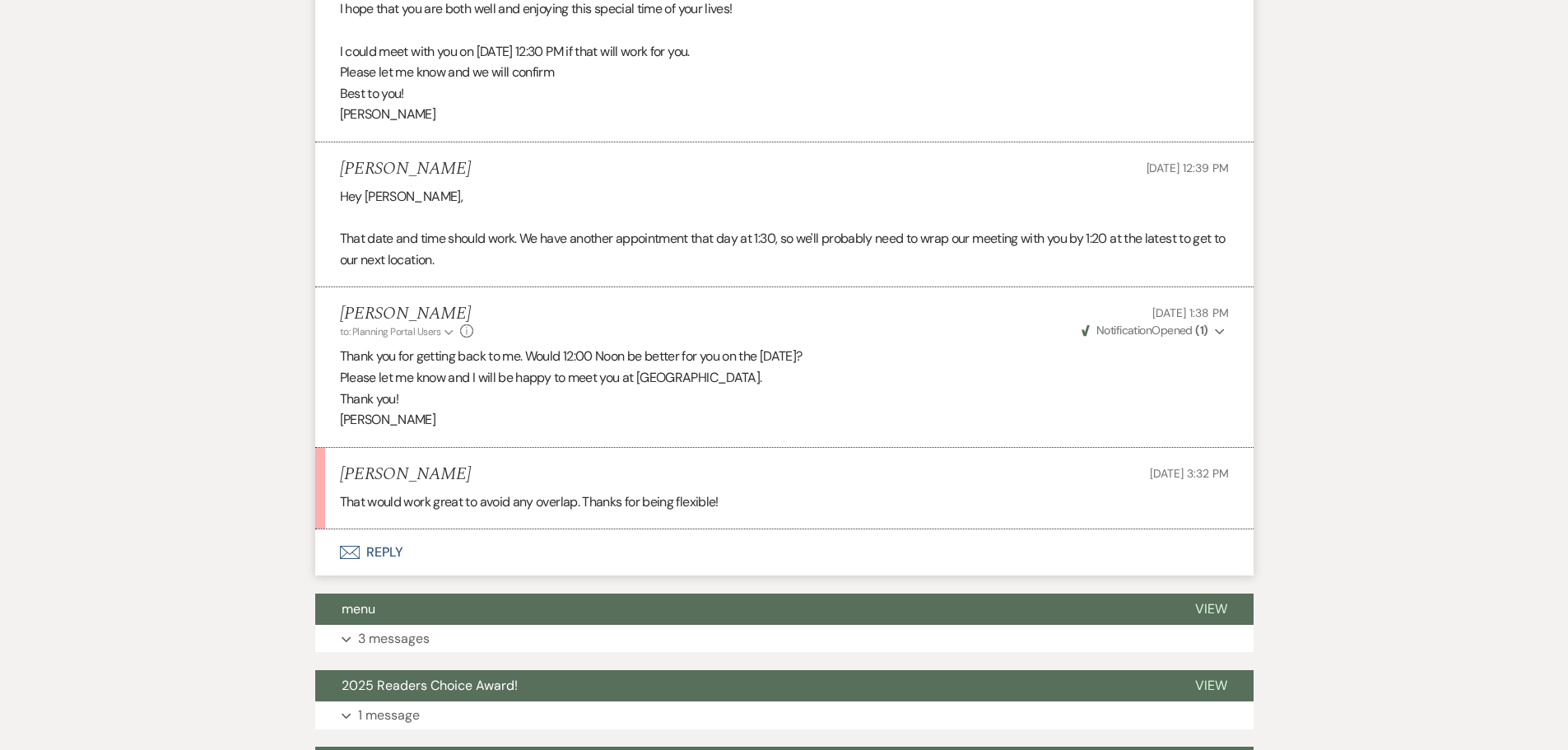
scroll to position [1152, 0]
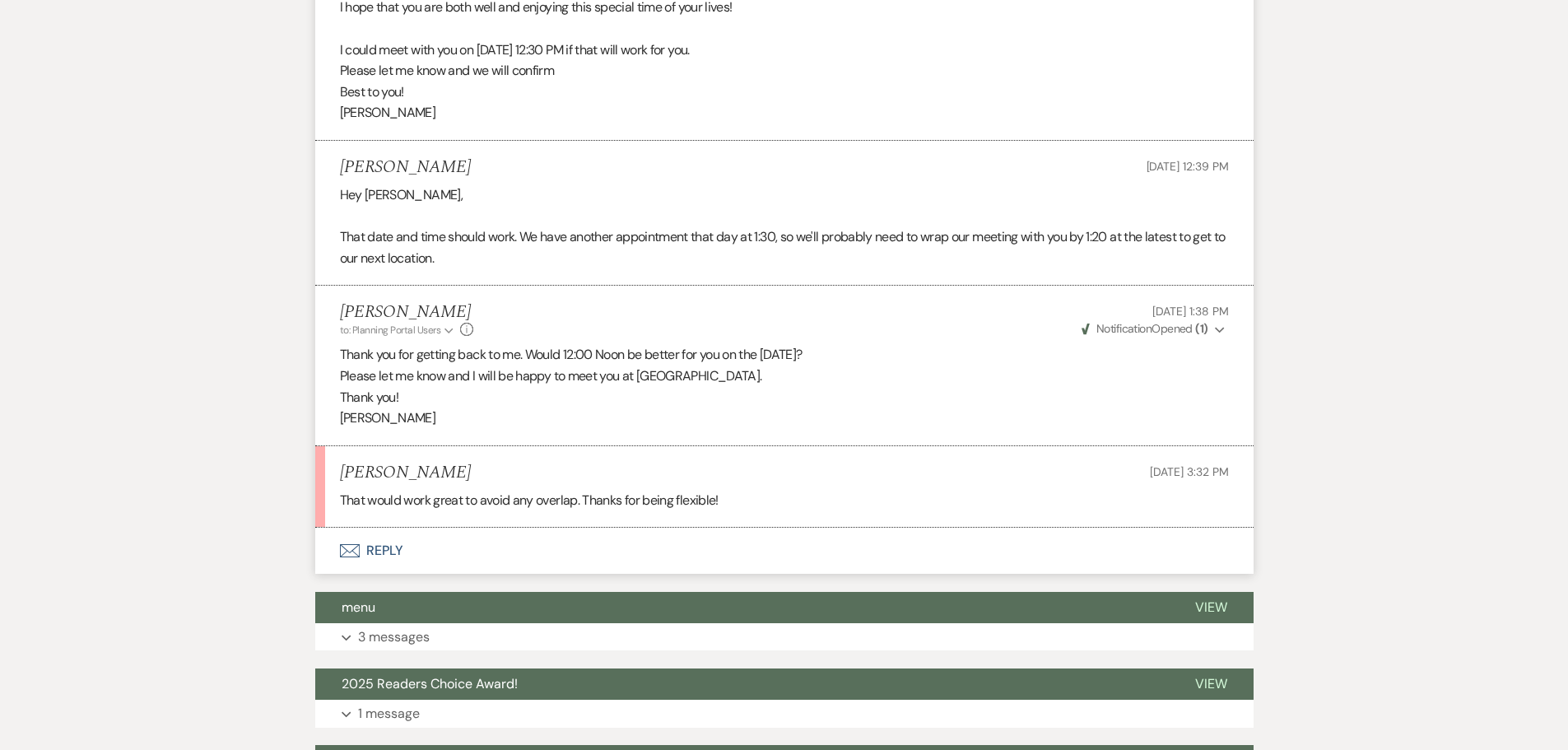
click at [356, 548] on icon "Envelope" at bounding box center [350, 550] width 20 height 13
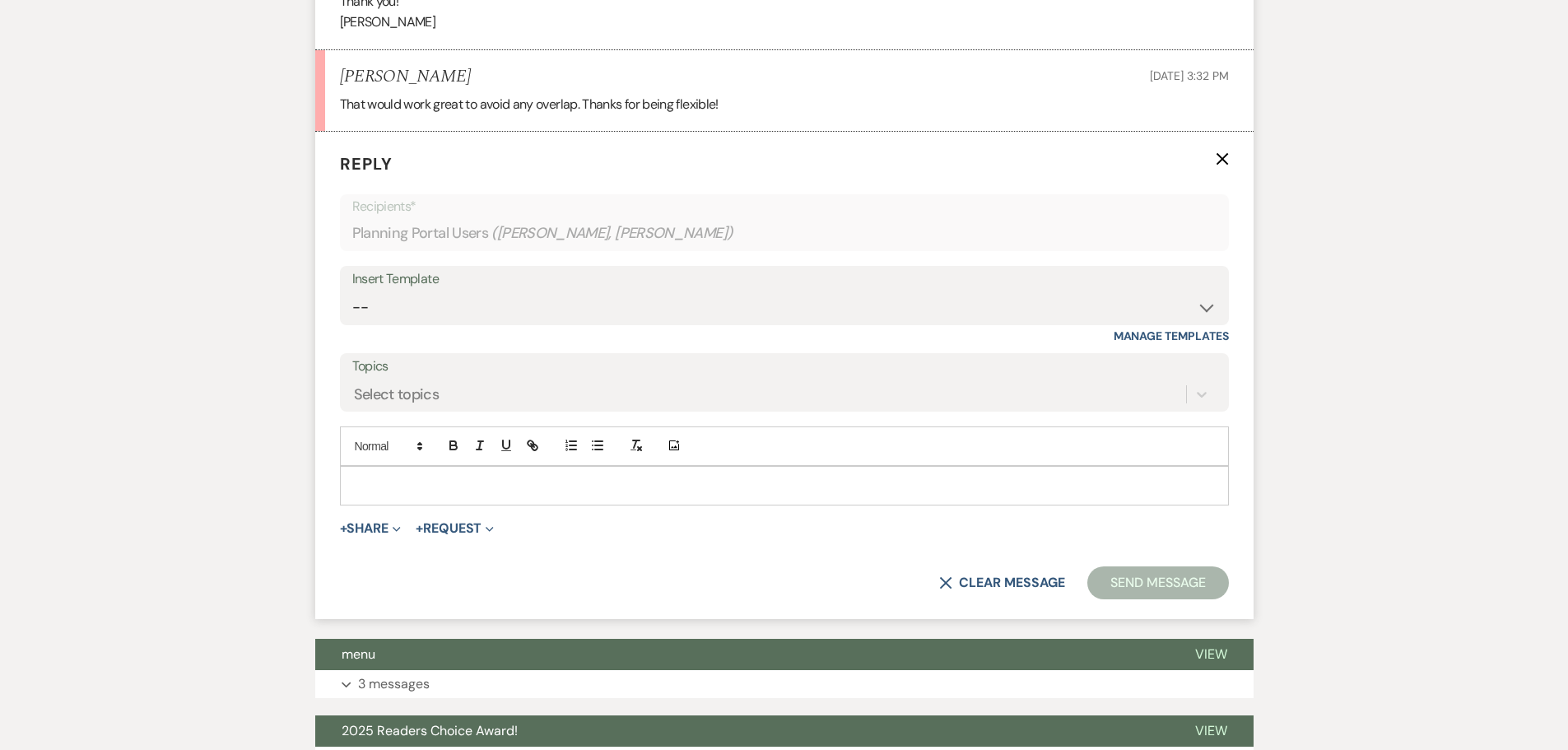
scroll to position [1549, 0]
click at [370, 474] on div at bounding box center [784, 485] width 888 height 38
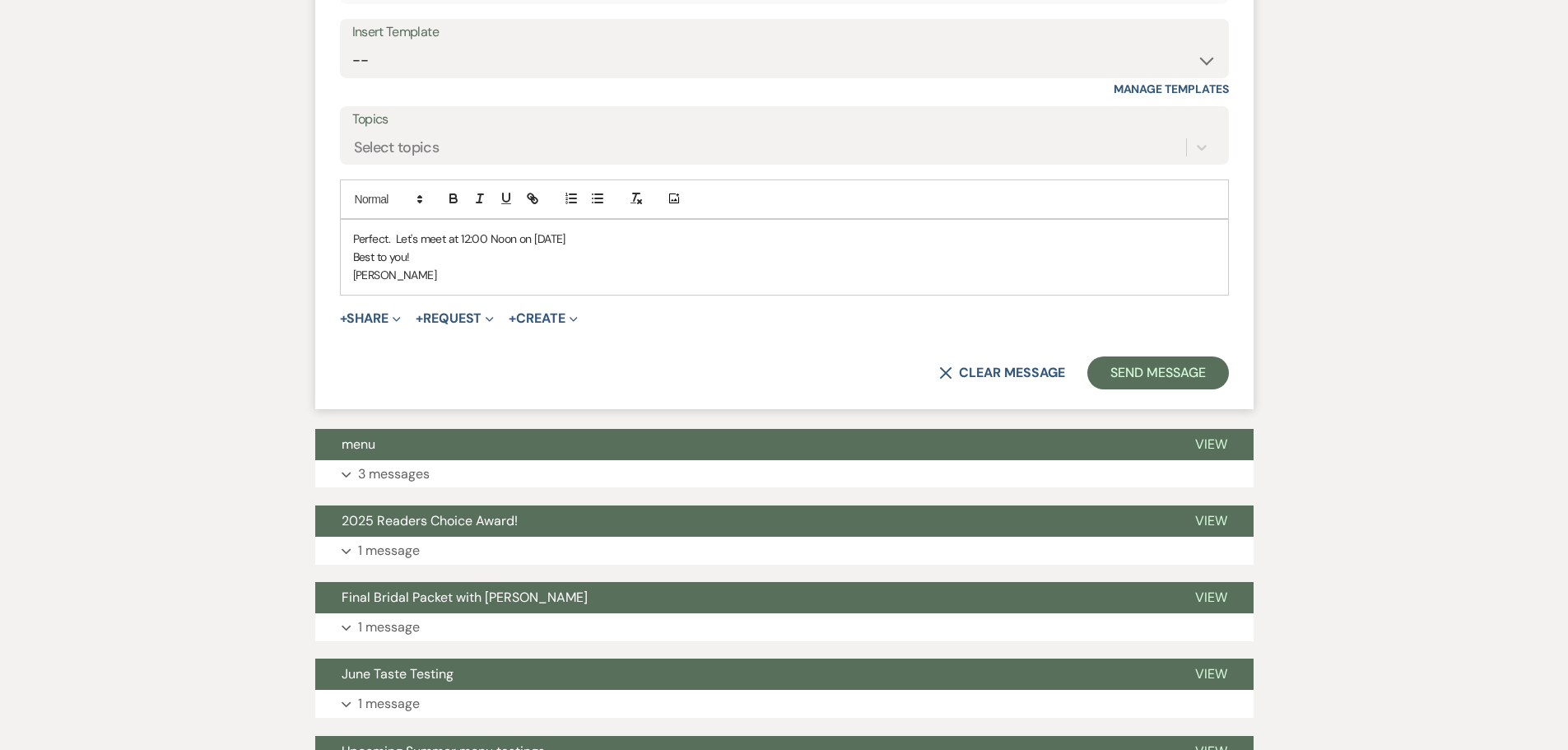
scroll to position [1796, 0]
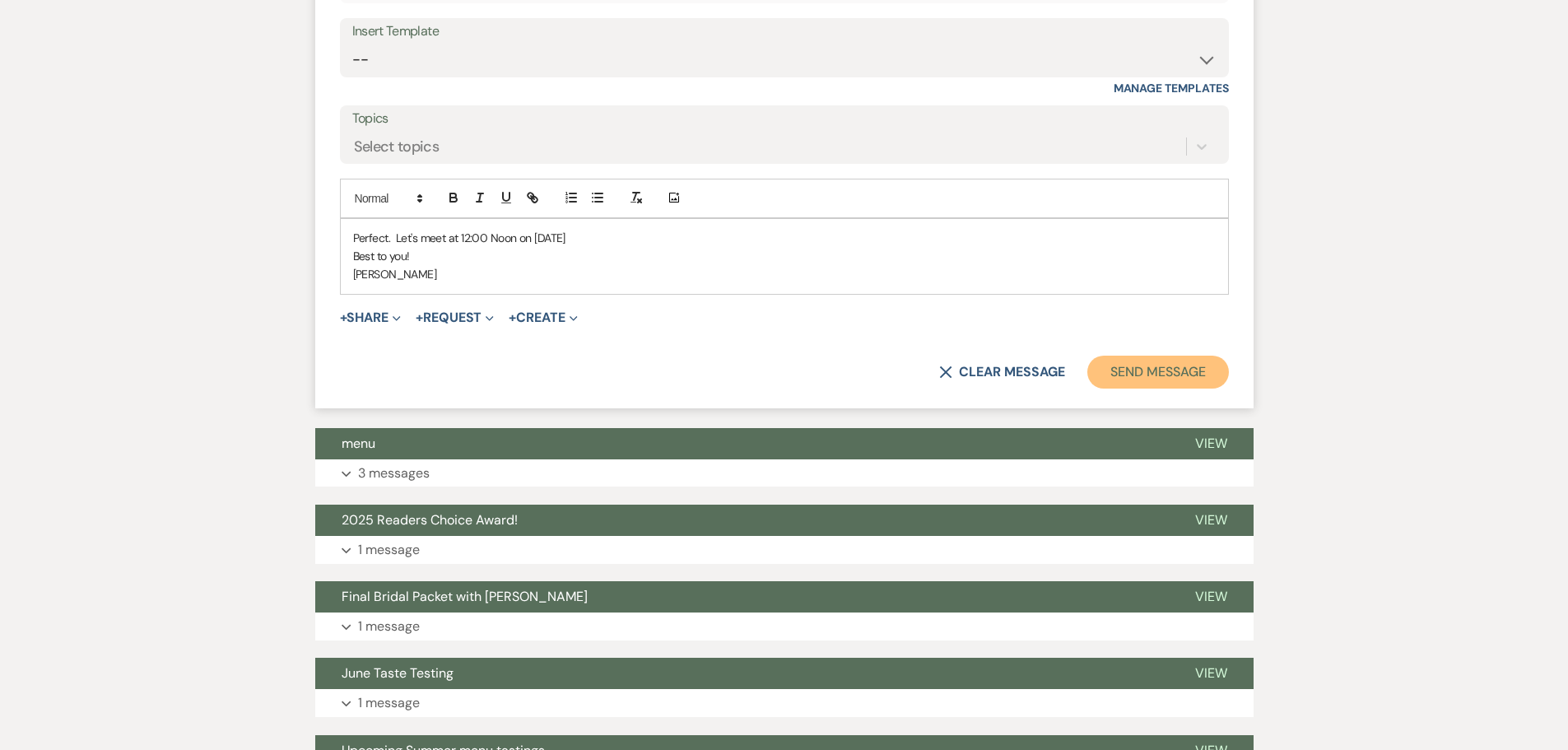
click at [1135, 367] on button "Send Message" at bounding box center [1157, 372] width 141 height 33
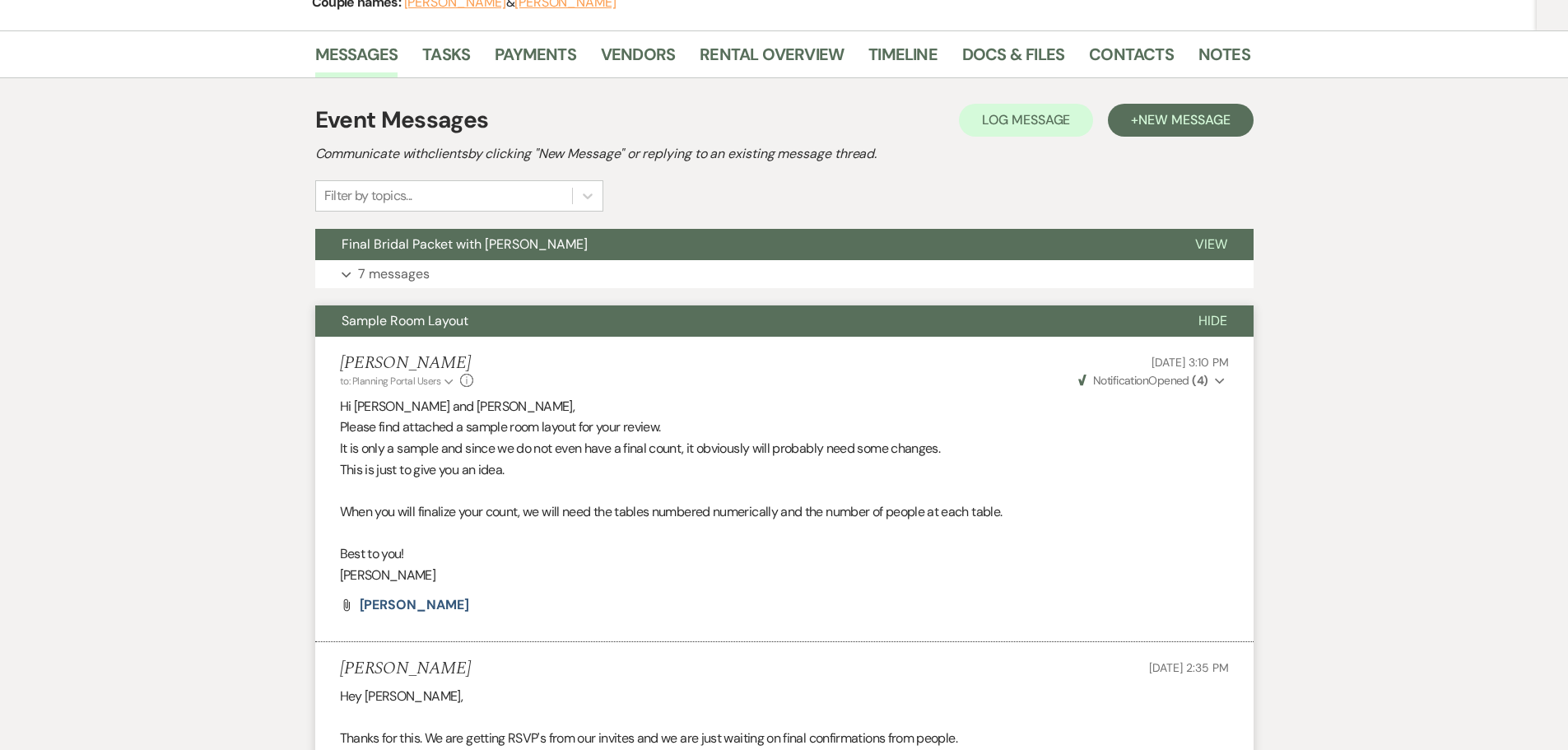
scroll to position [0, 0]
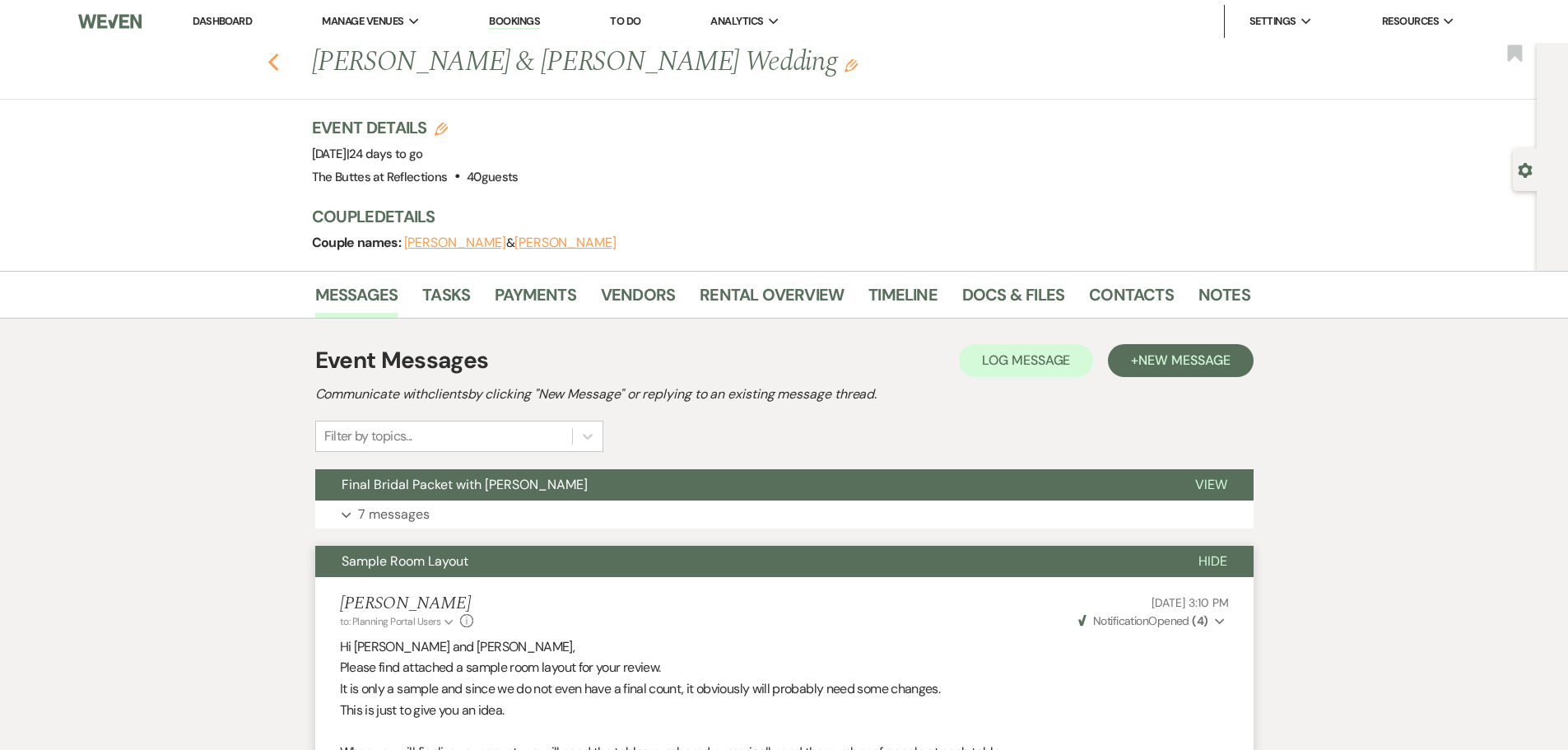
click at [280, 62] on icon "Previous" at bounding box center [273, 62] width 12 height 20
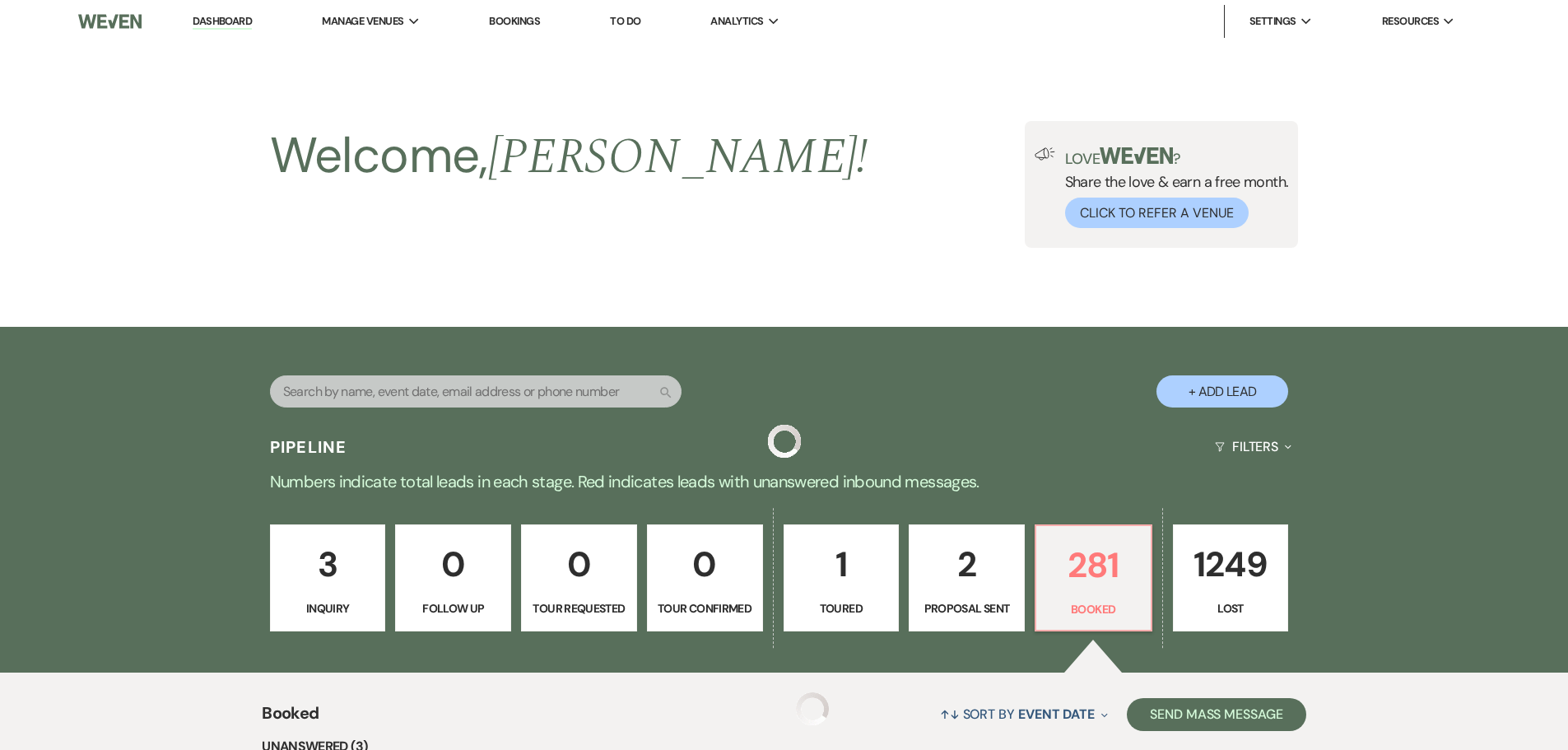
scroll to position [412, 0]
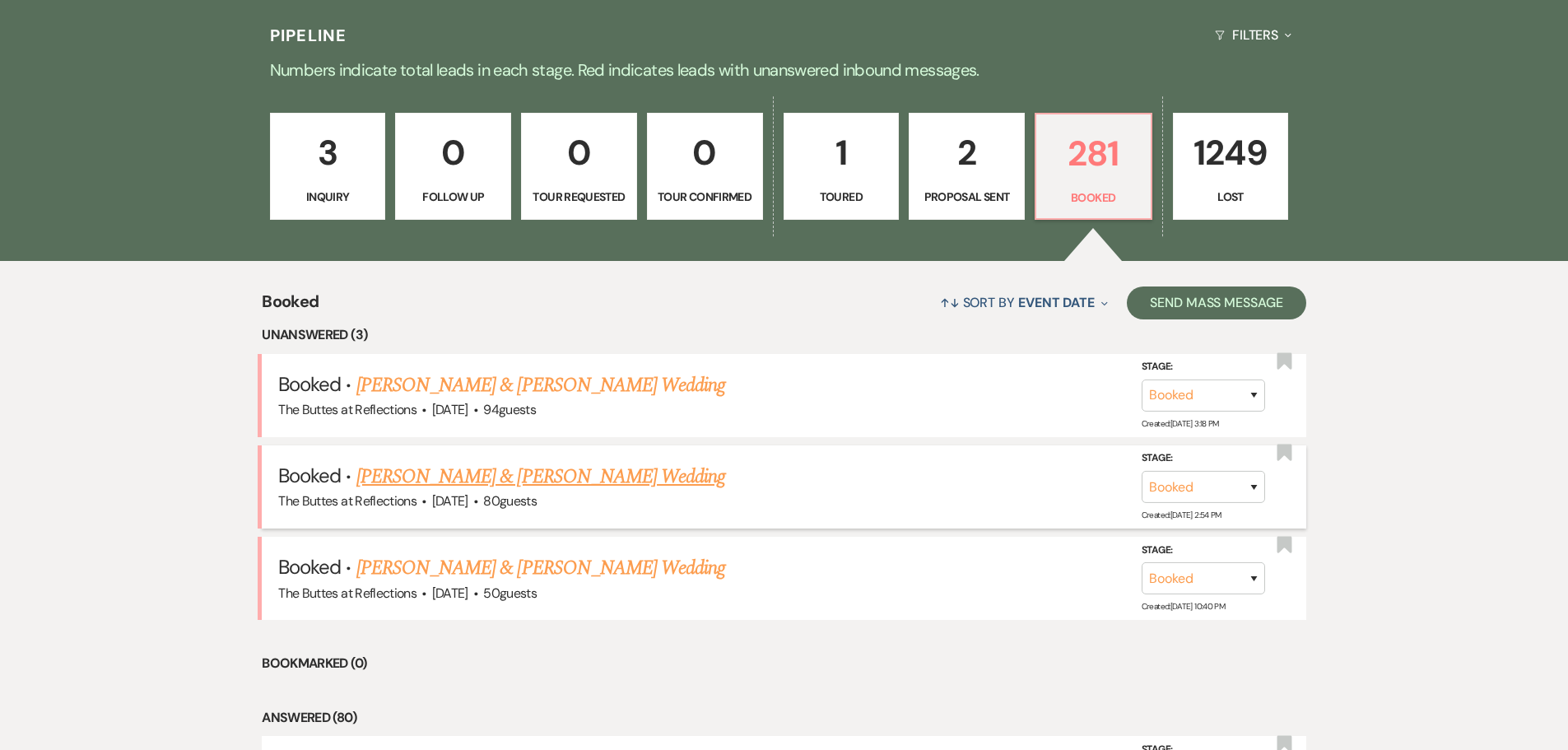
click at [434, 475] on link "[PERSON_NAME] & [PERSON_NAME] Wedding" at bounding box center [540, 476] width 369 height 29
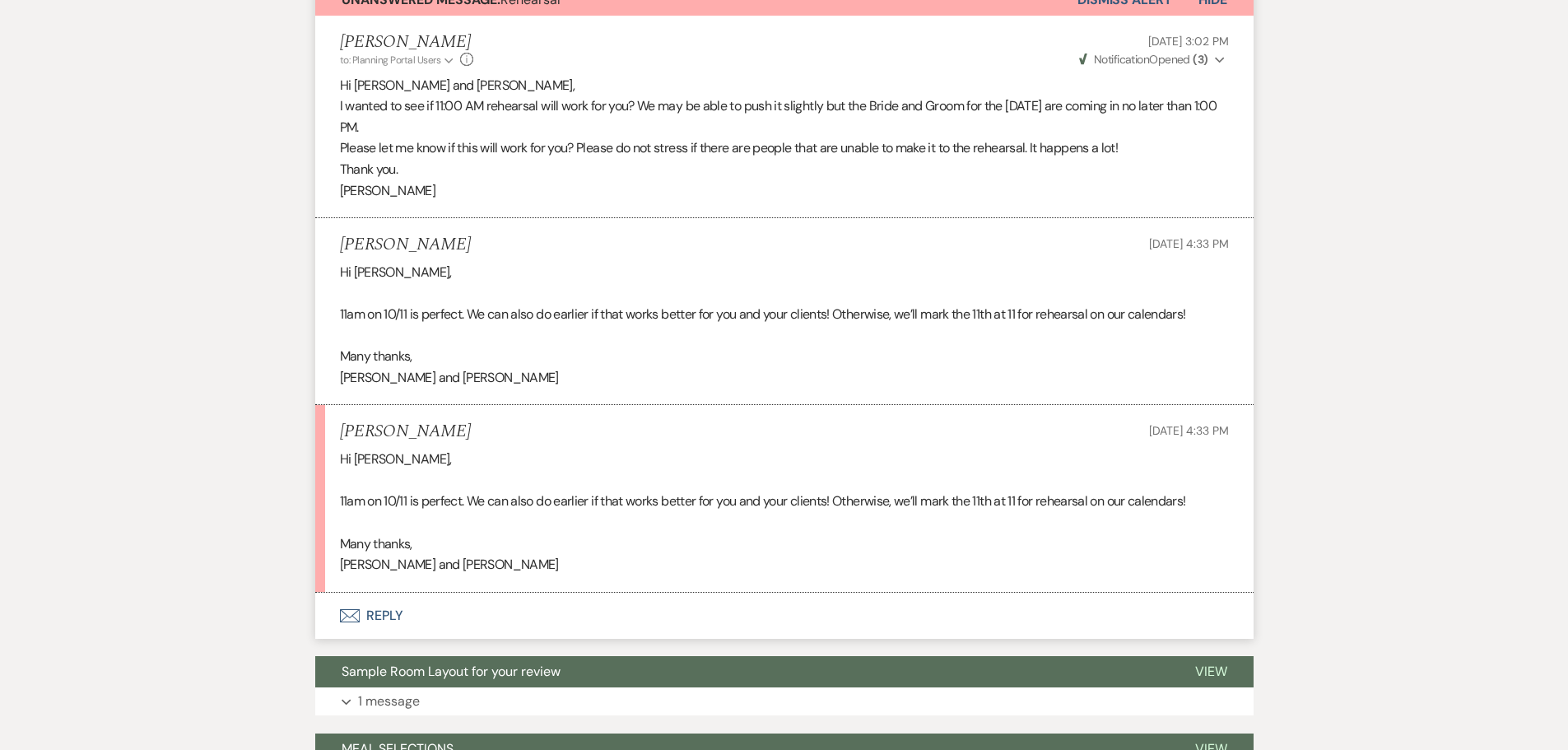
scroll to position [494, 0]
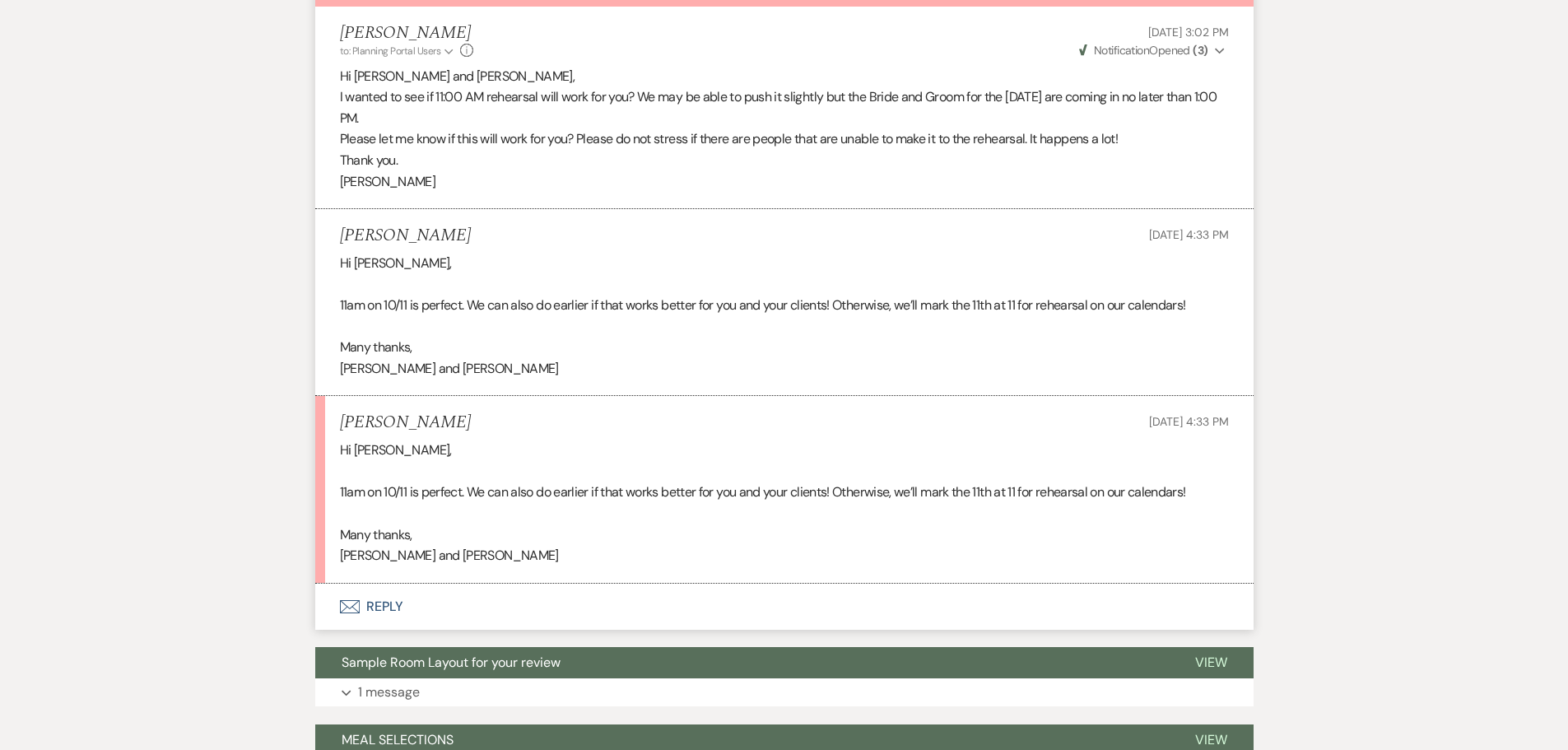
click at [352, 602] on icon "Envelope" at bounding box center [350, 606] width 20 height 13
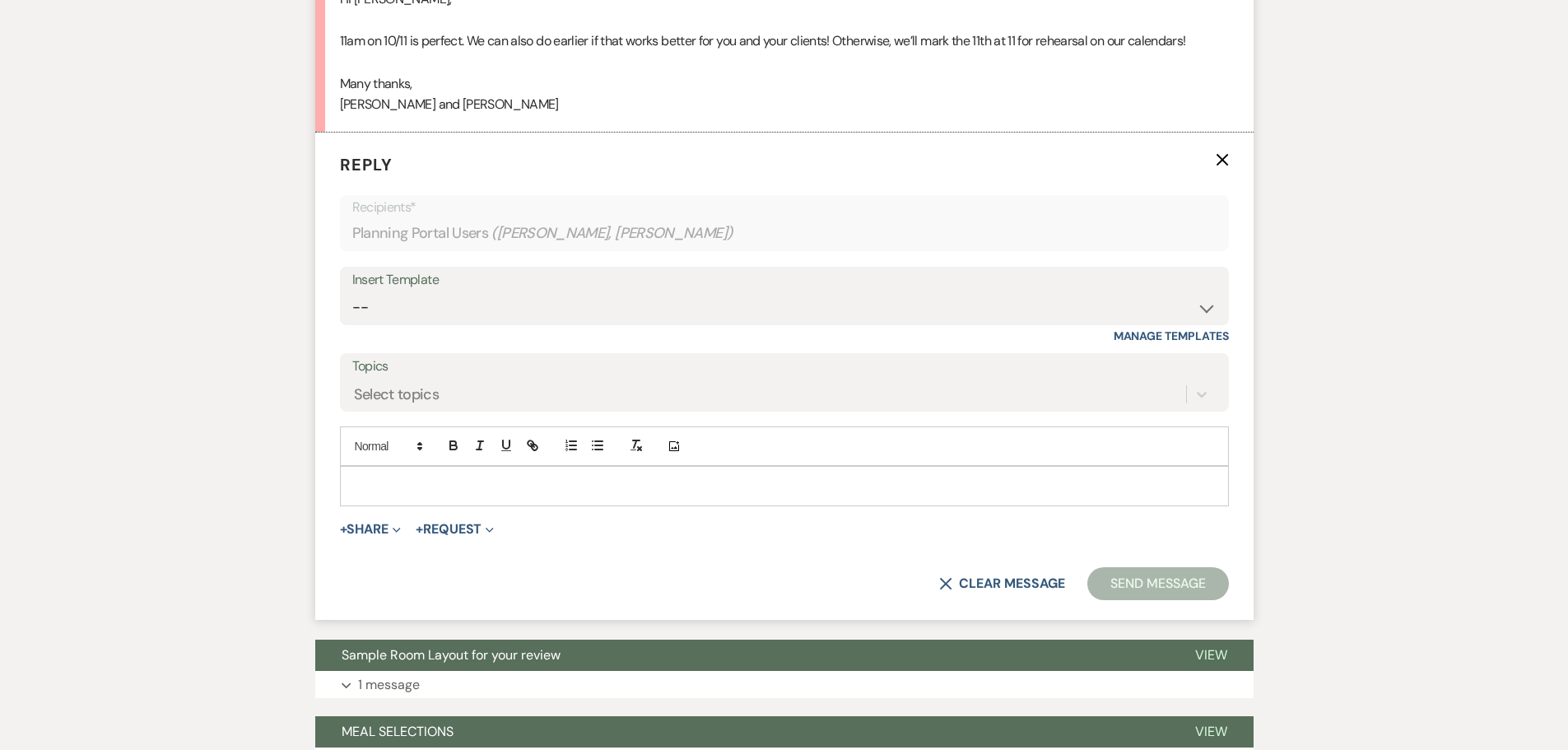
scroll to position [947, 0]
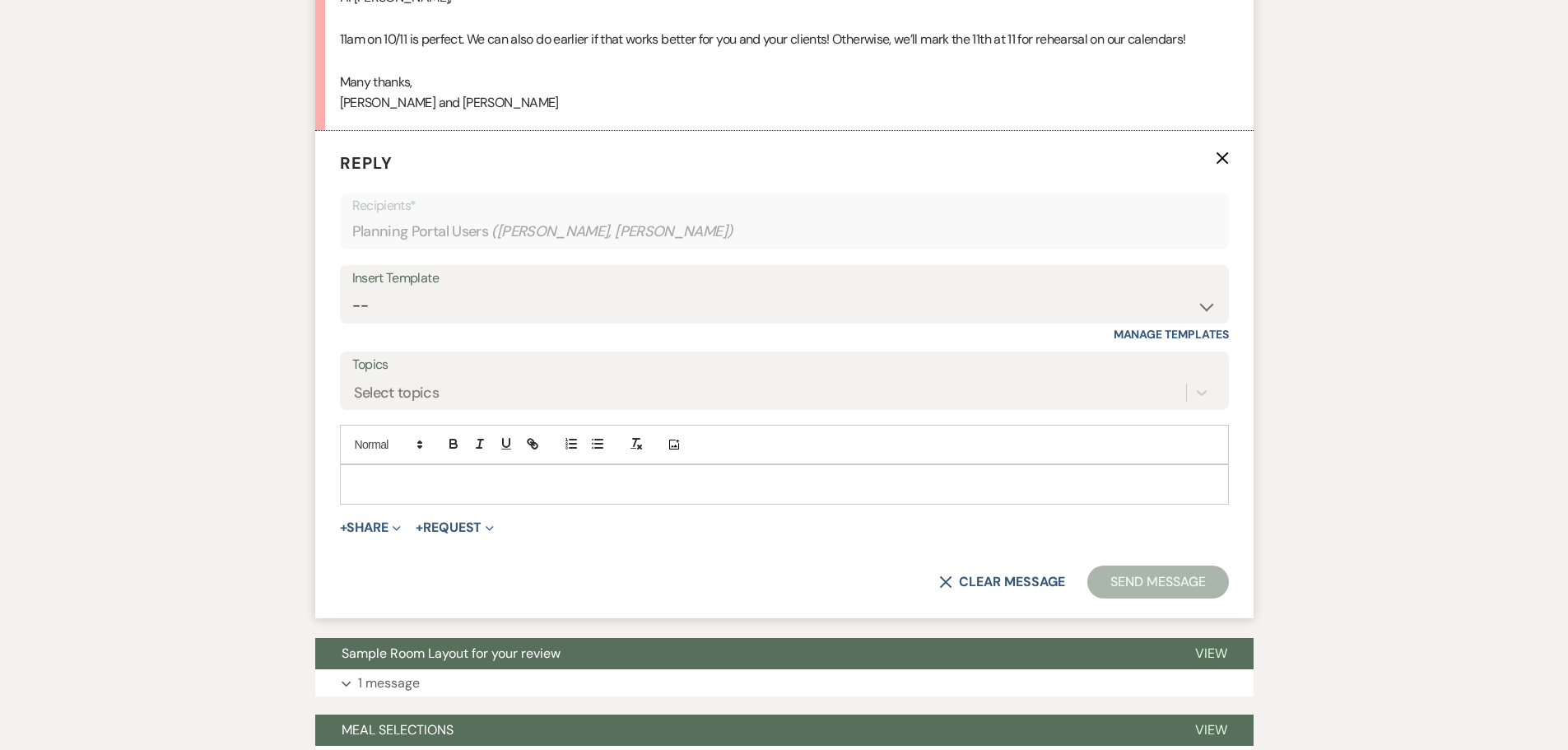
click at [357, 473] on div at bounding box center [784, 484] width 888 height 38
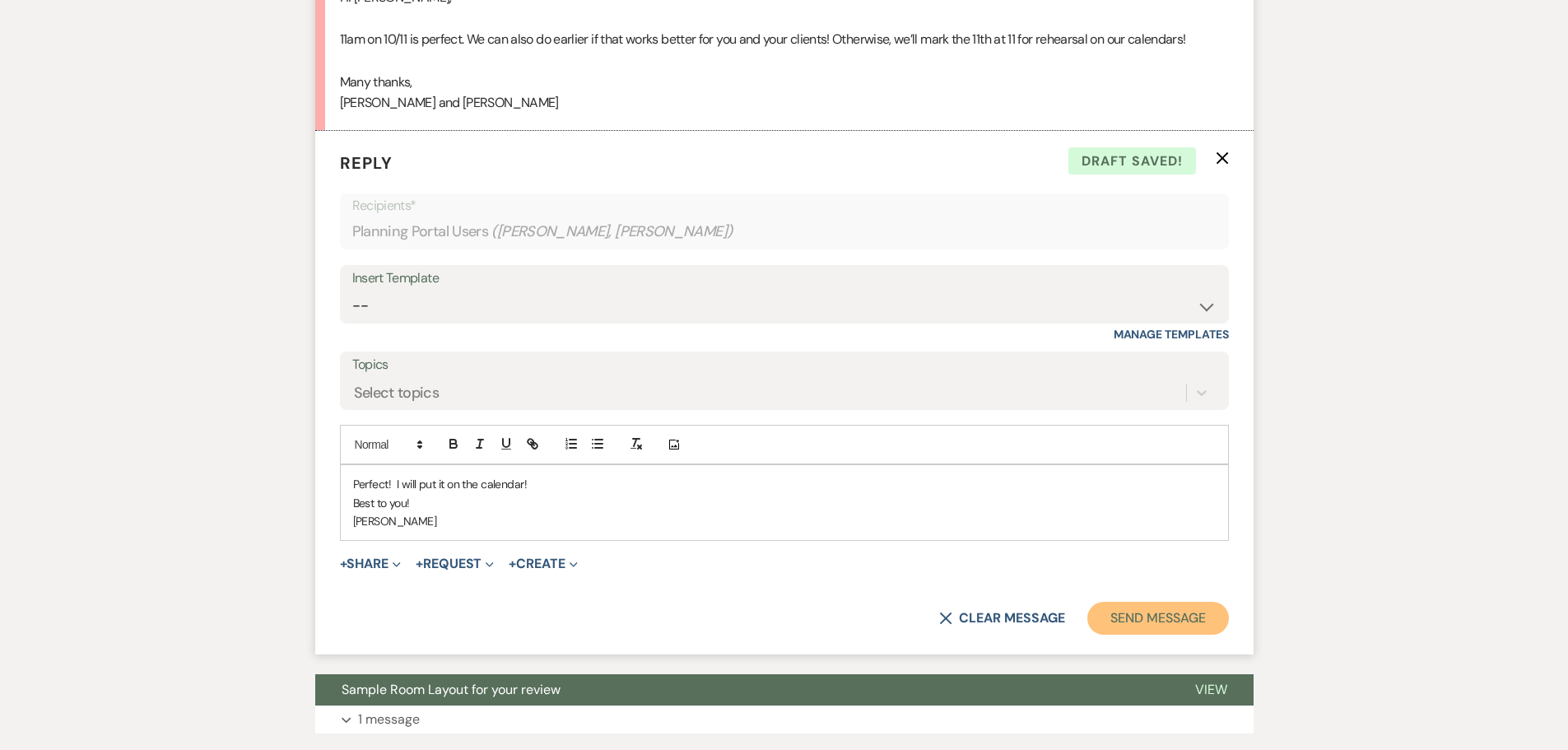
click at [1140, 606] on button "Send Message" at bounding box center [1157, 618] width 141 height 33
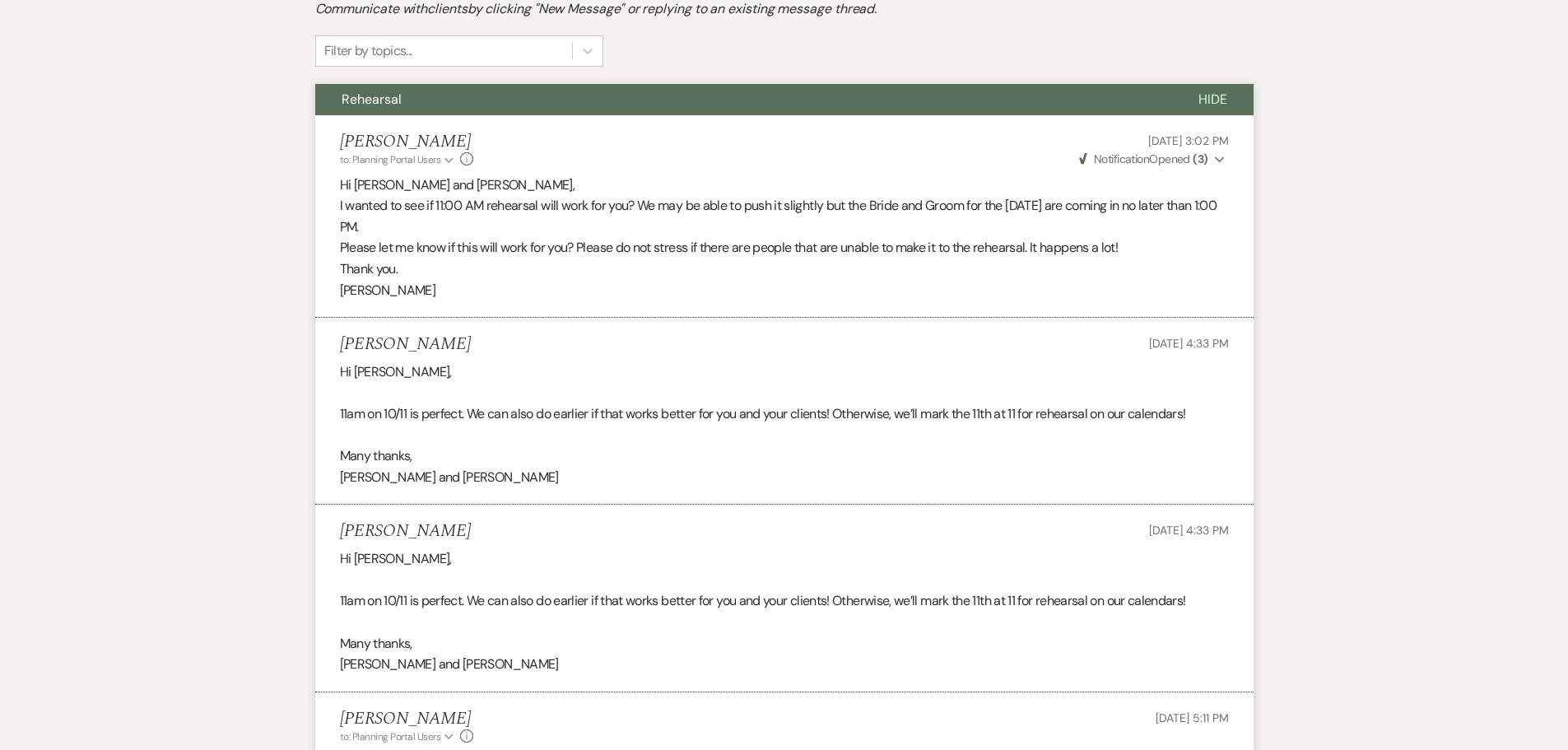
scroll to position [370, 0]
